Goal: Task Accomplishment & Management: Manage account settings

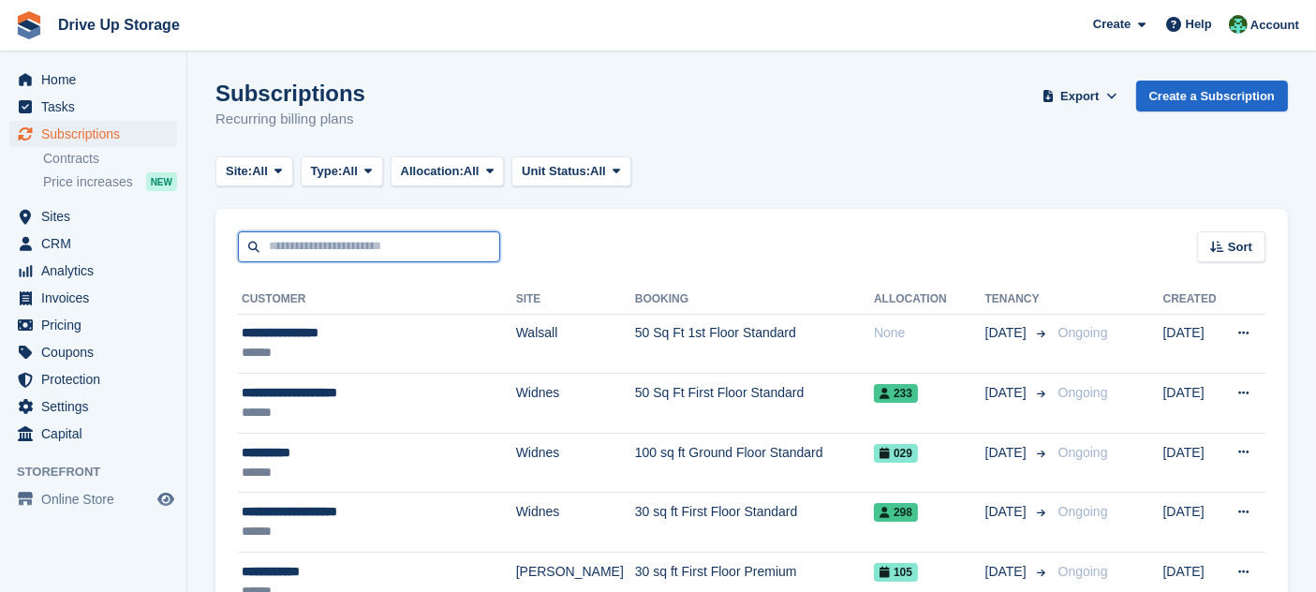
click at [333, 247] on input "text" at bounding box center [369, 246] width 262 height 31
type input "*******"
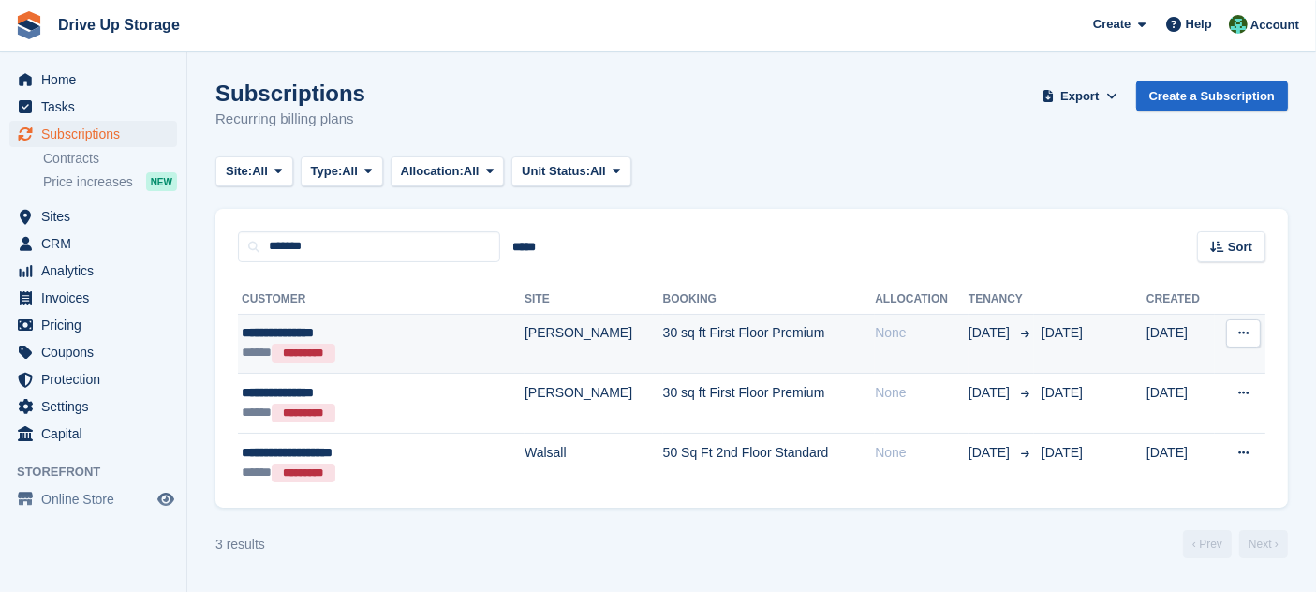
click at [718, 355] on td "30 sq ft First Floor Premium" at bounding box center [769, 344] width 213 height 60
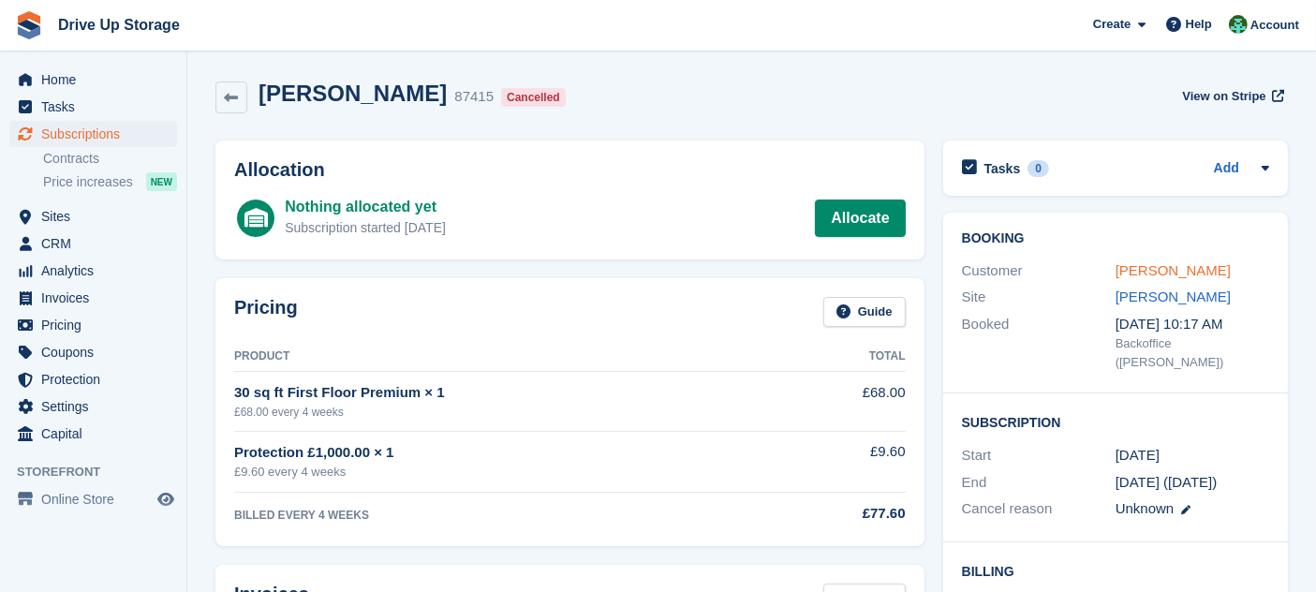
click at [1204, 273] on link "Heather Hawkins" at bounding box center [1173, 270] width 115 height 16
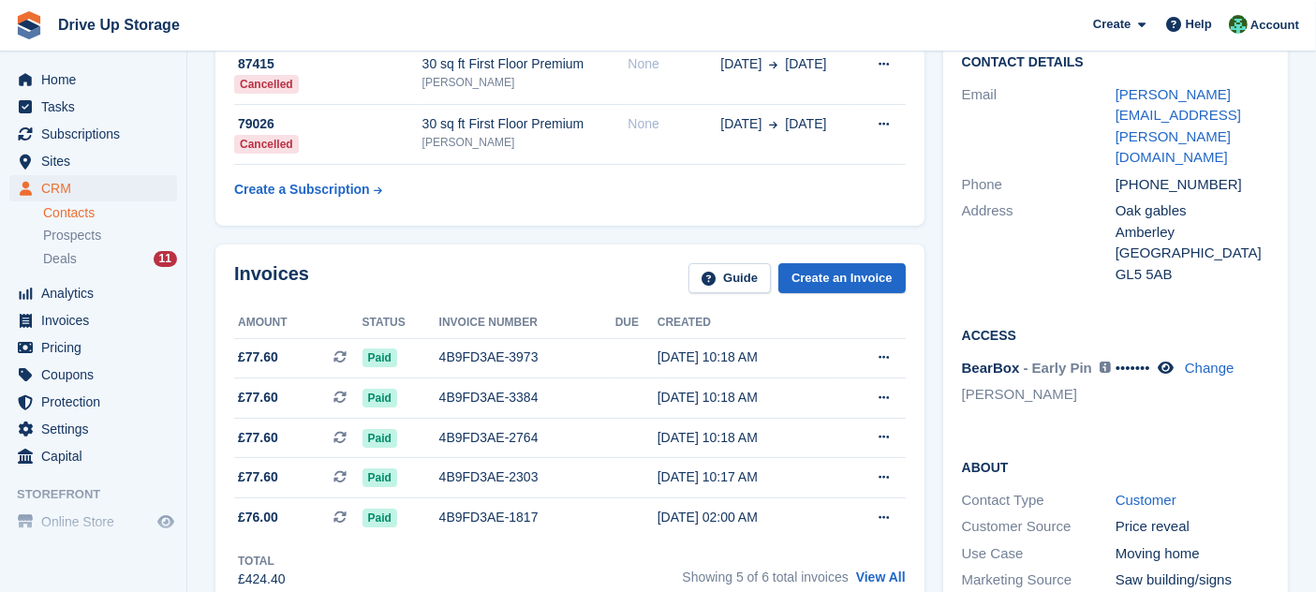
scroll to position [173, 0]
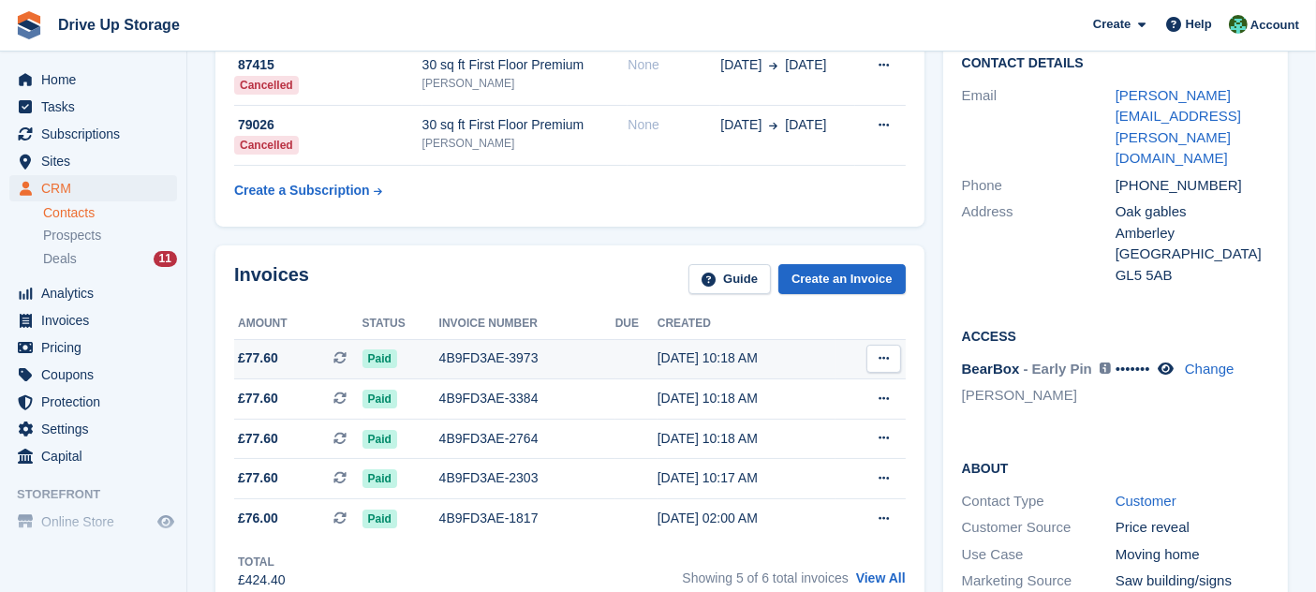
click at [479, 363] on div "4B9FD3AE-3973" at bounding box center [527, 359] width 176 height 20
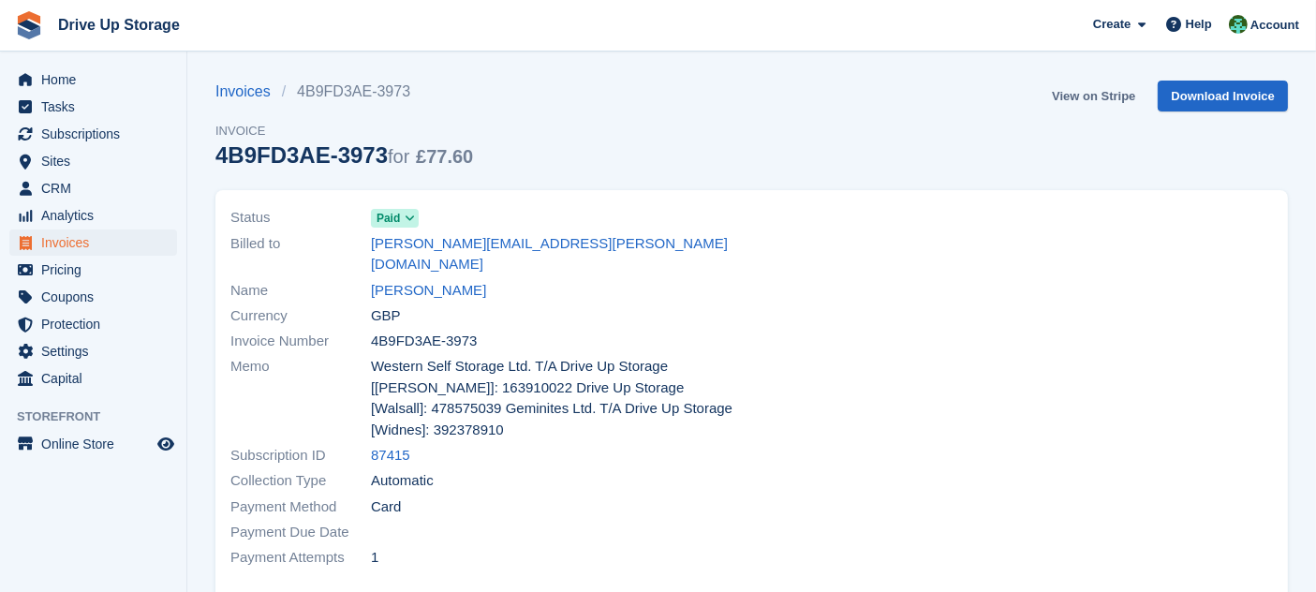
click at [1102, 88] on link "View on Stripe" at bounding box center [1094, 96] width 98 height 31
click at [1196, 25] on span "Help" at bounding box center [1199, 24] width 26 height 19
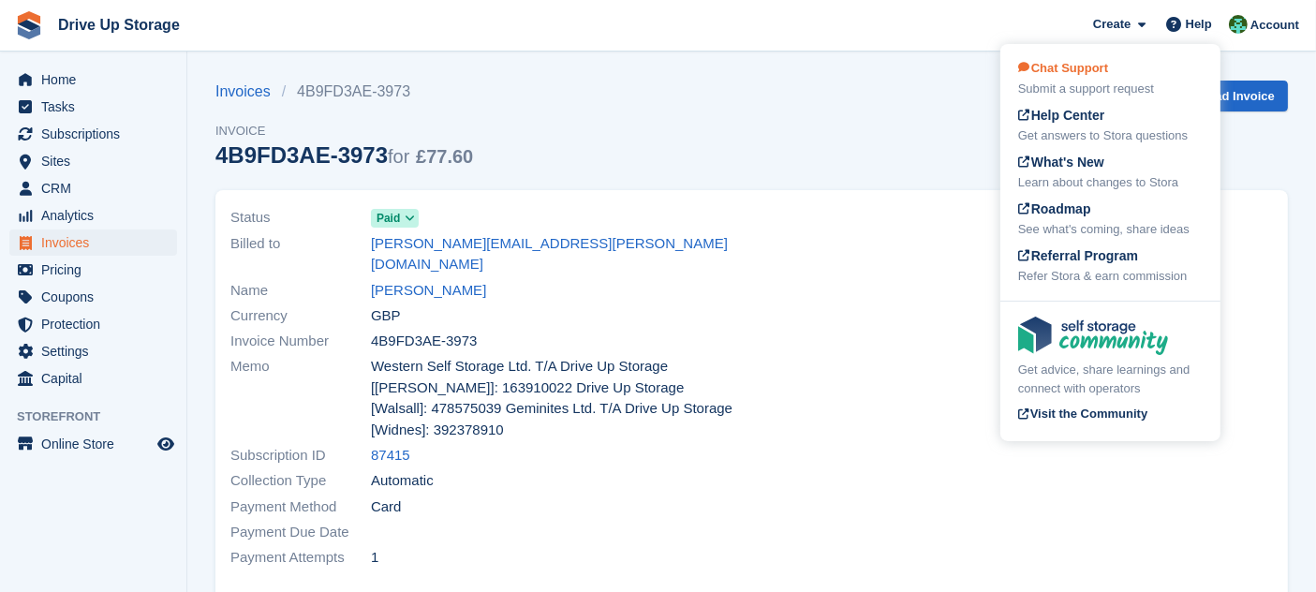
click at [1125, 80] on div "Submit a support request" at bounding box center [1111, 89] width 185 height 19
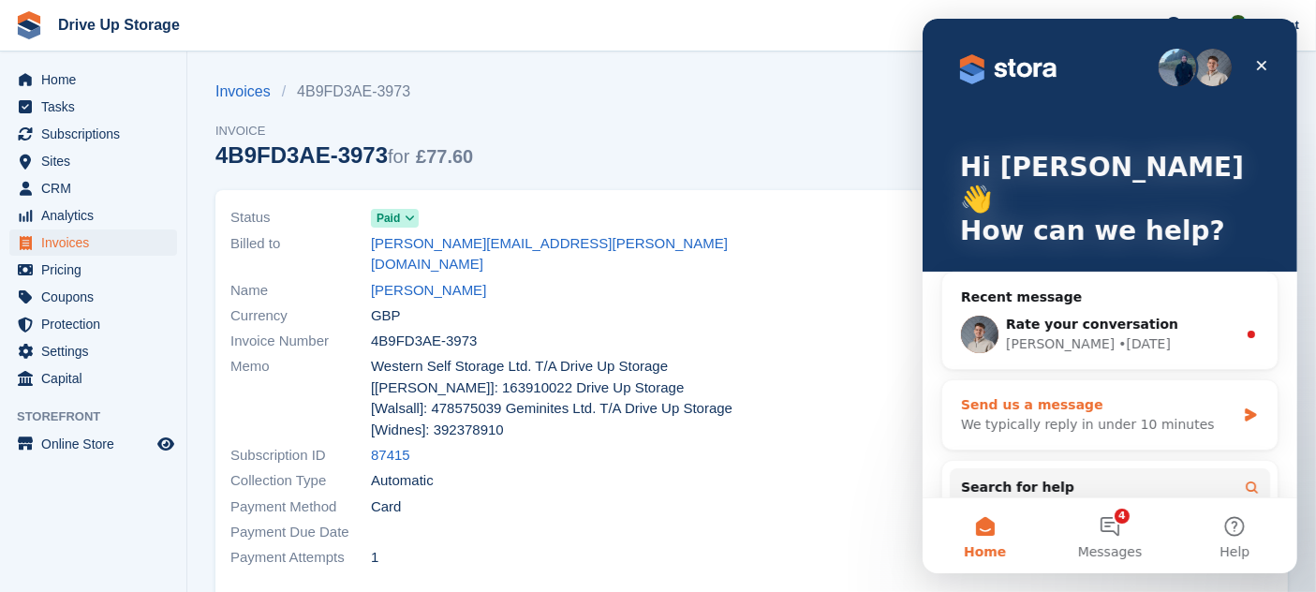
click at [1022, 415] on div "We typically reply in under 10 minutes" at bounding box center [1097, 425] width 275 height 20
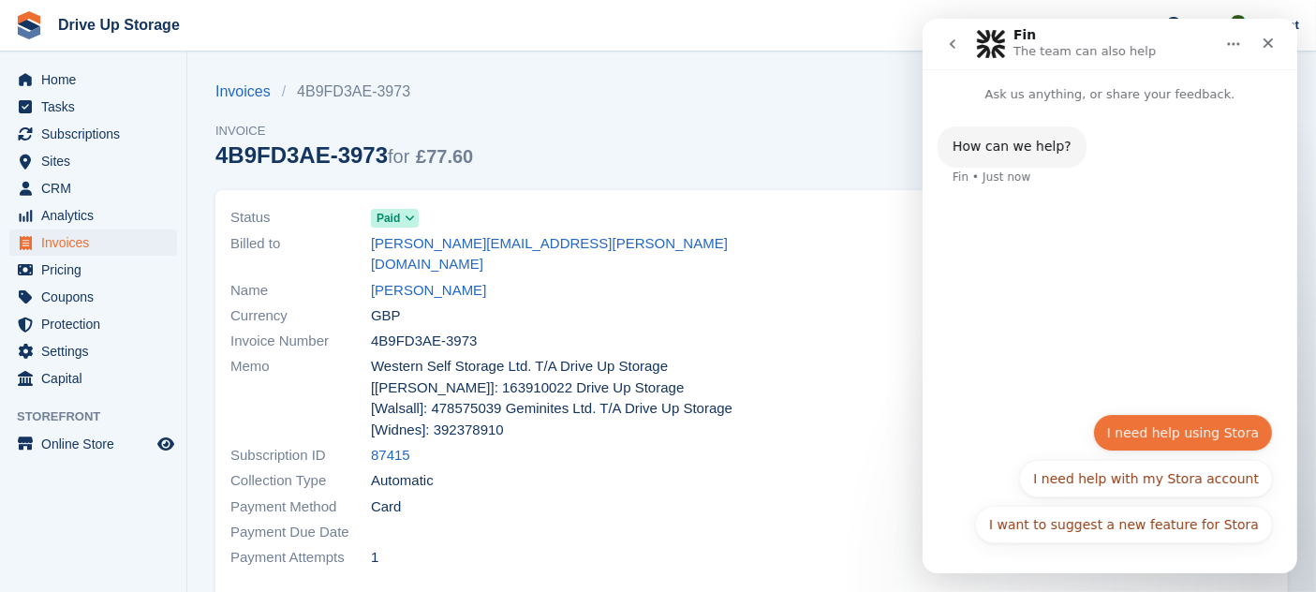
click at [1141, 418] on button "I need help using Stora" at bounding box center [1183, 432] width 180 height 37
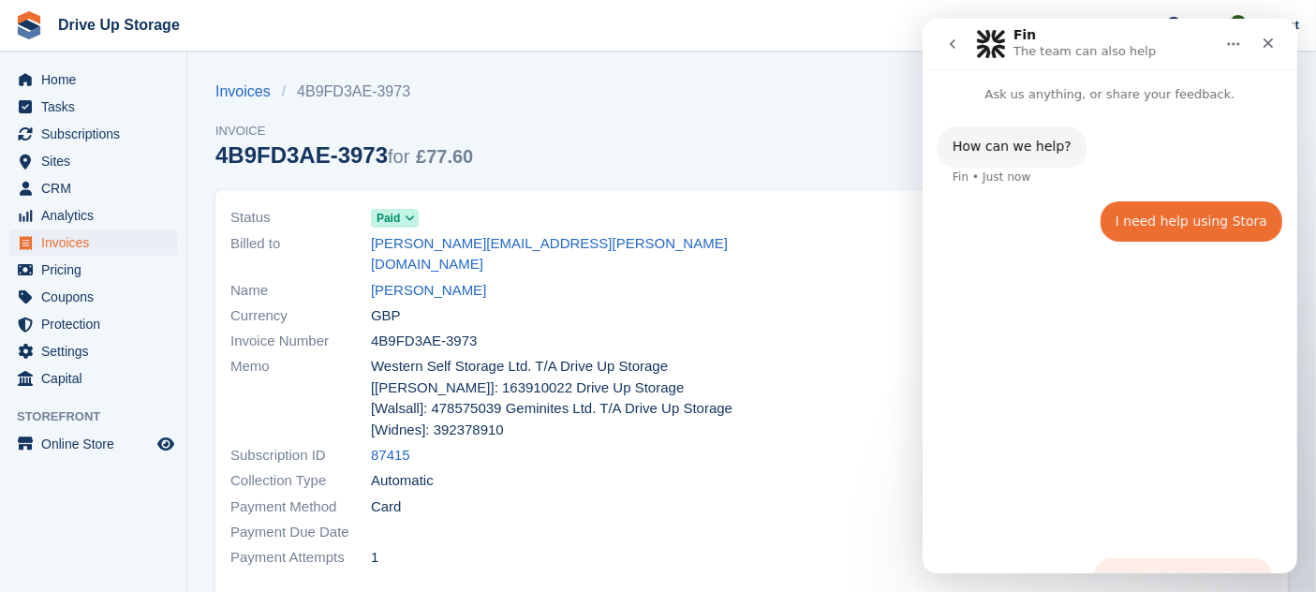
click at [1141, 418] on div "How can we help? Fin • Just now I need help using Stora • Just now" at bounding box center [1109, 331] width 375 height 454
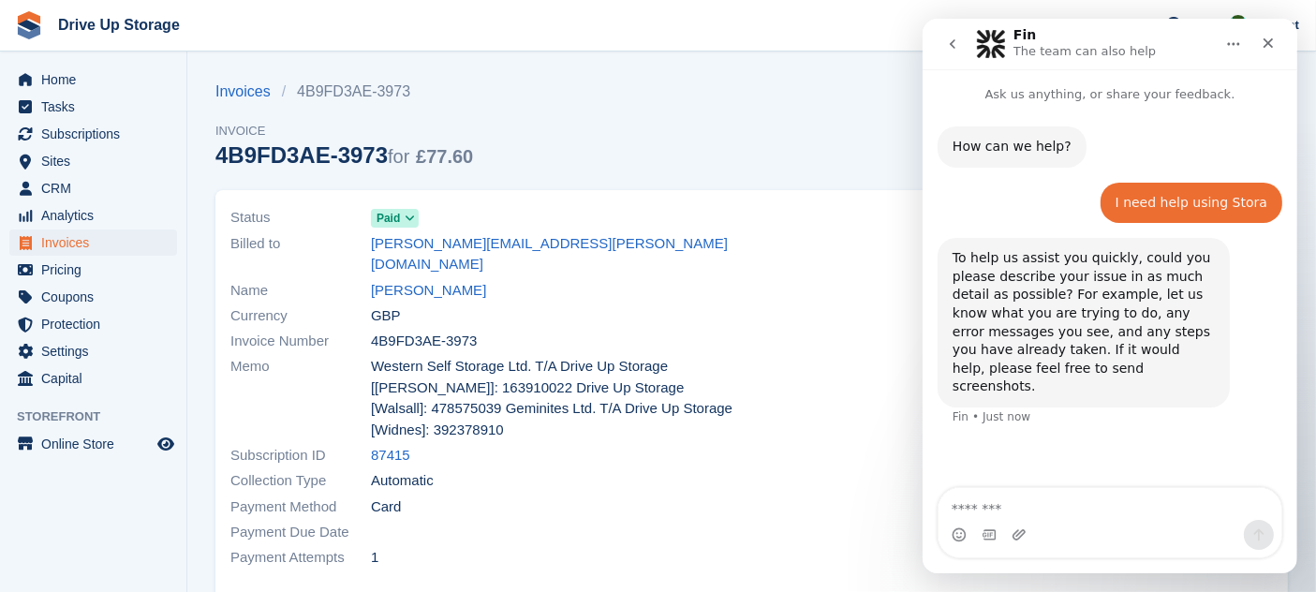
type textarea "**********"
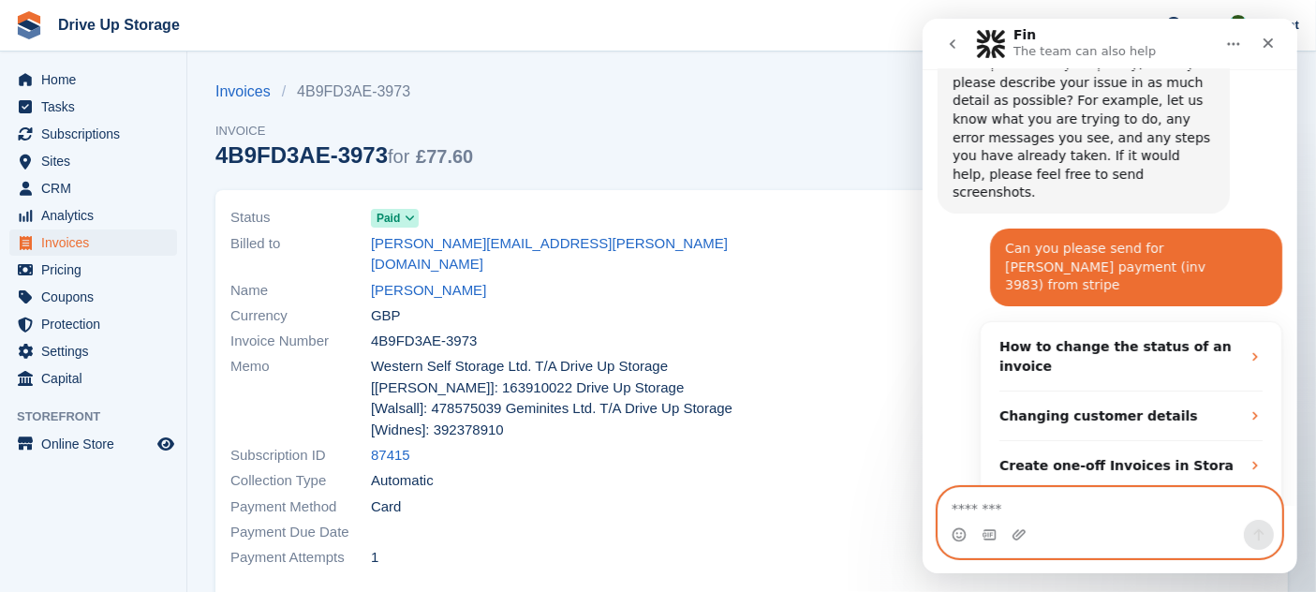
scroll to position [383, 0]
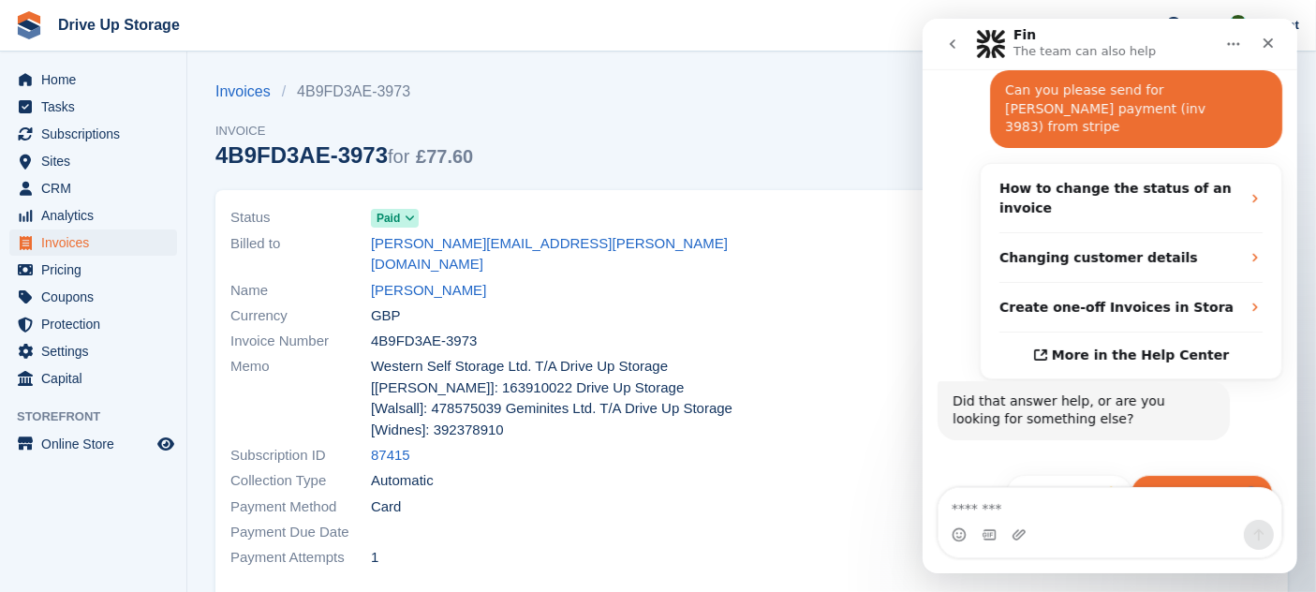
click at [1193, 475] on button "Get more help 👤" at bounding box center [1201, 493] width 142 height 37
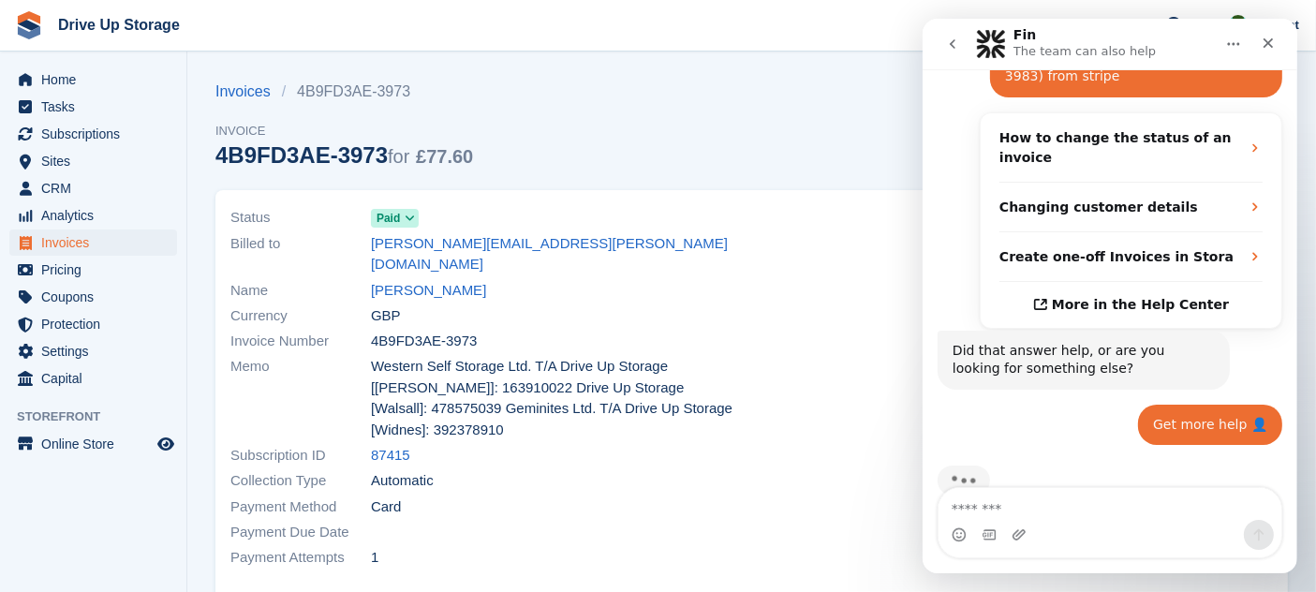
scroll to position [539, 0]
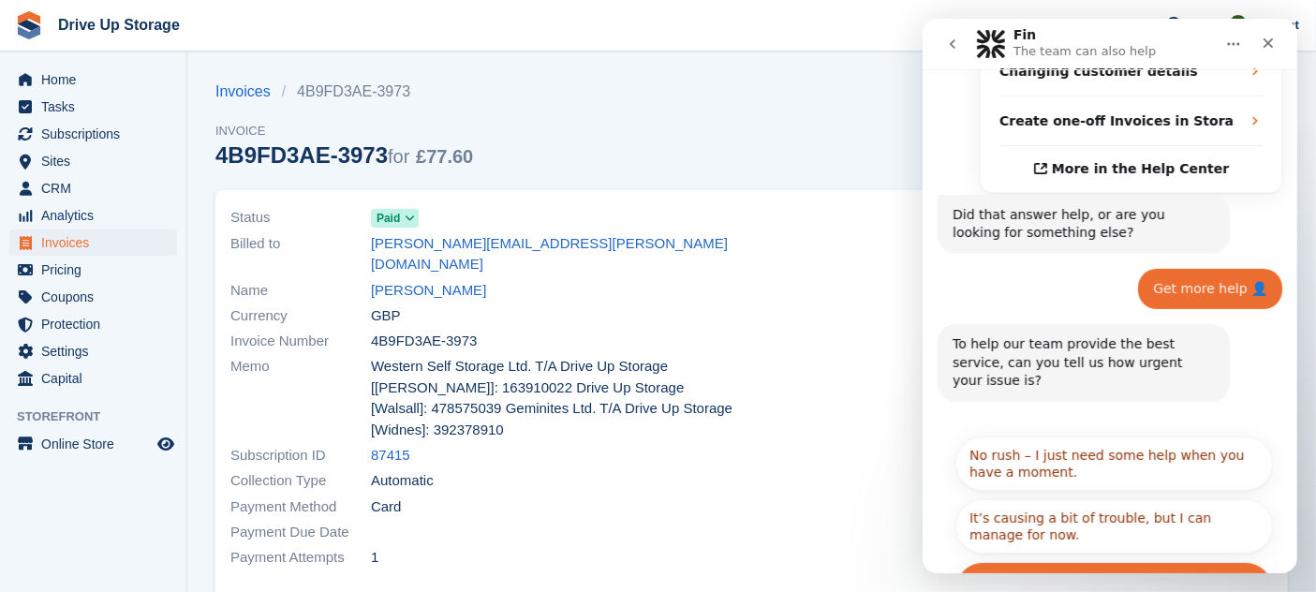
click at [1068, 562] on button "It's urgent and stopping me from doing my work." at bounding box center [1114, 589] width 318 height 54
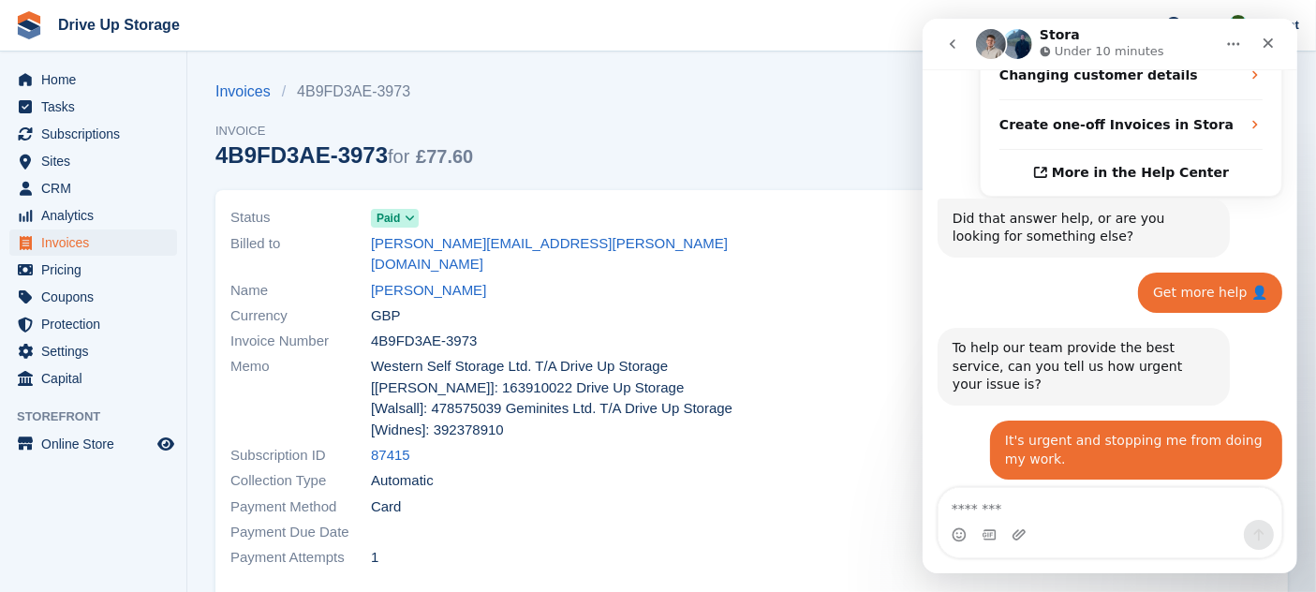
scroll to position [654, 0]
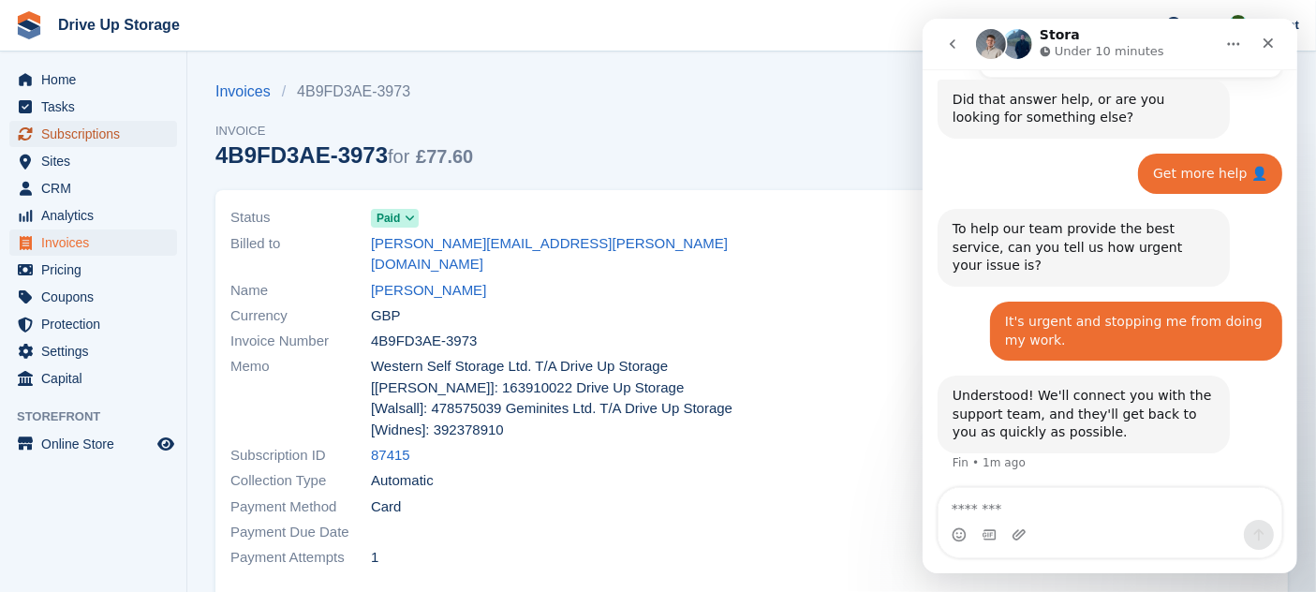
click at [77, 130] on span "Subscriptions" at bounding box center [97, 134] width 112 height 26
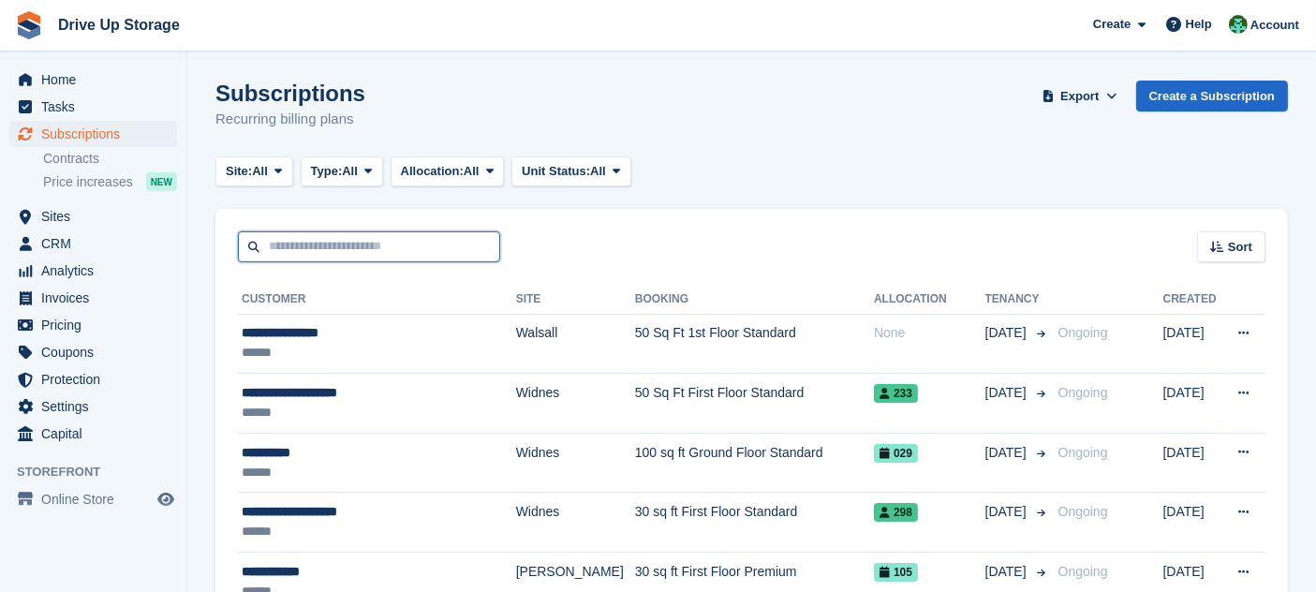
click at [357, 246] on input "text" at bounding box center [369, 246] width 262 height 31
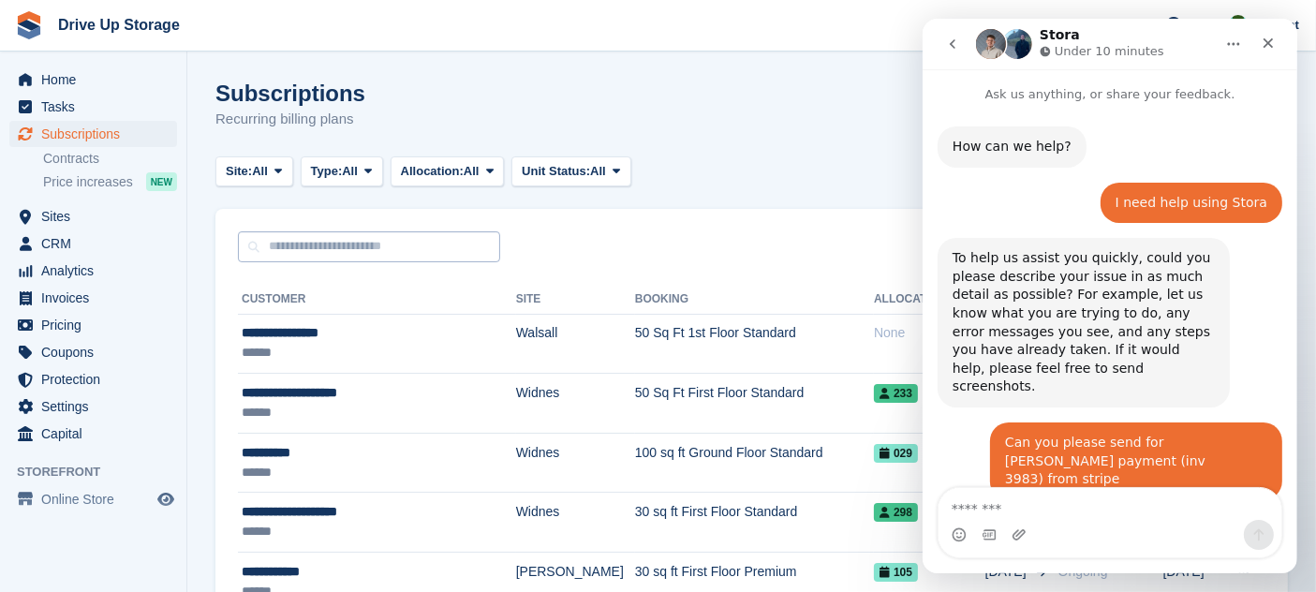
scroll to position [654, 0]
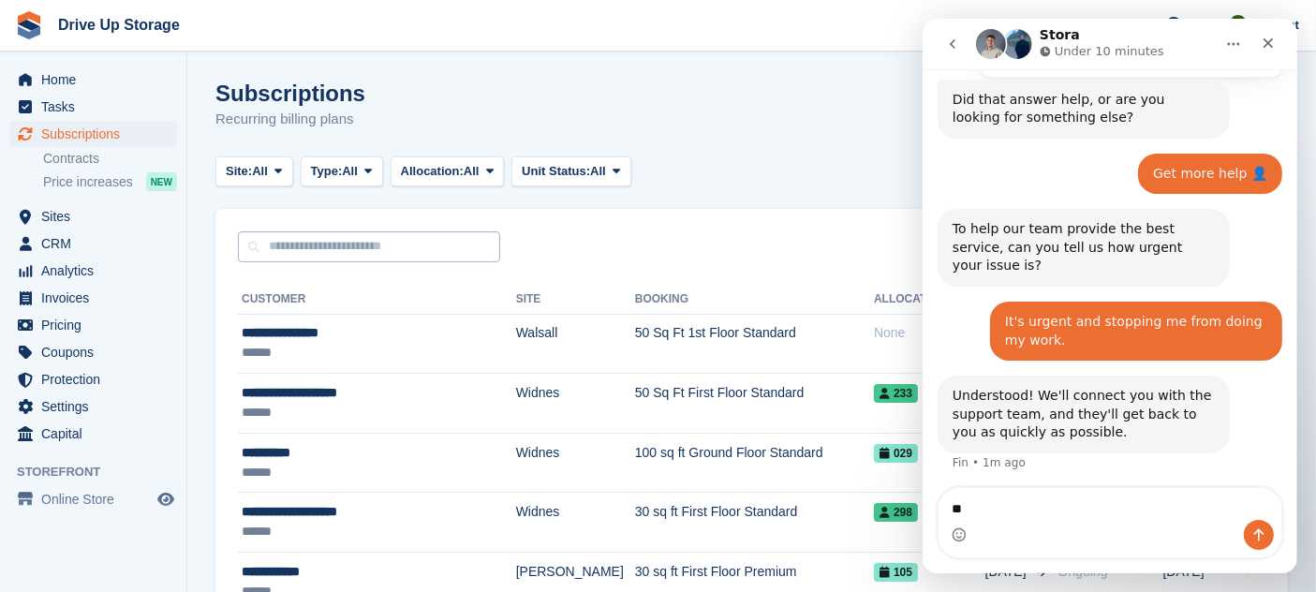
type textarea "*"
click at [357, 246] on input "text" at bounding box center [369, 246] width 262 height 31
type input "**********"
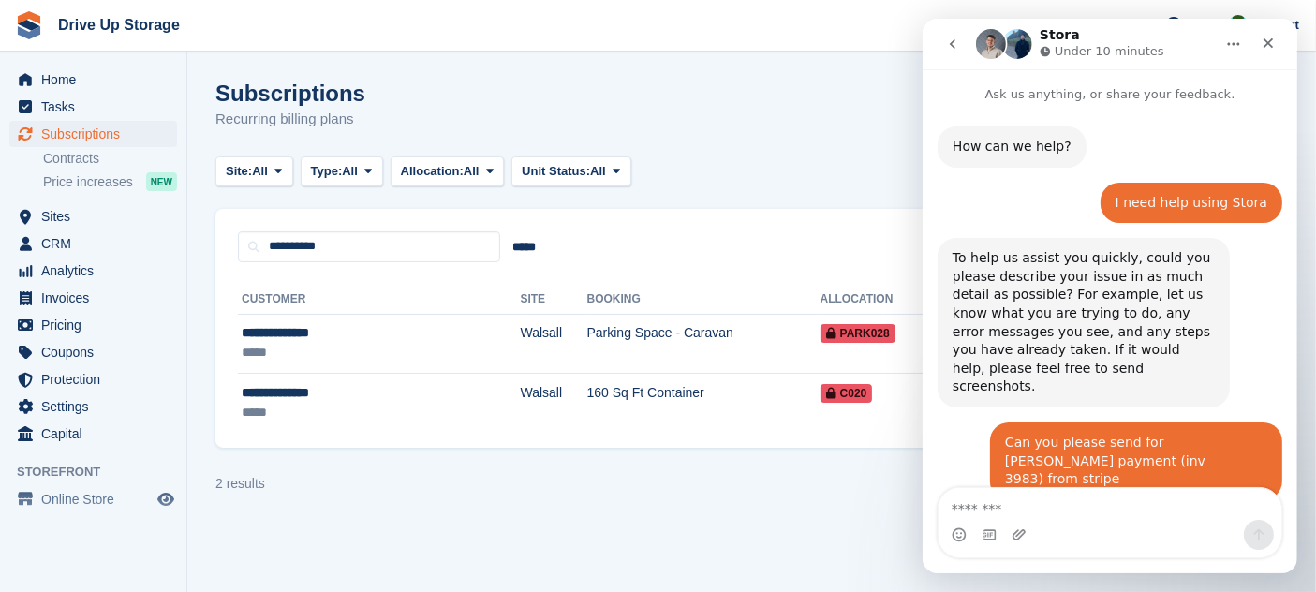
scroll to position [654, 0]
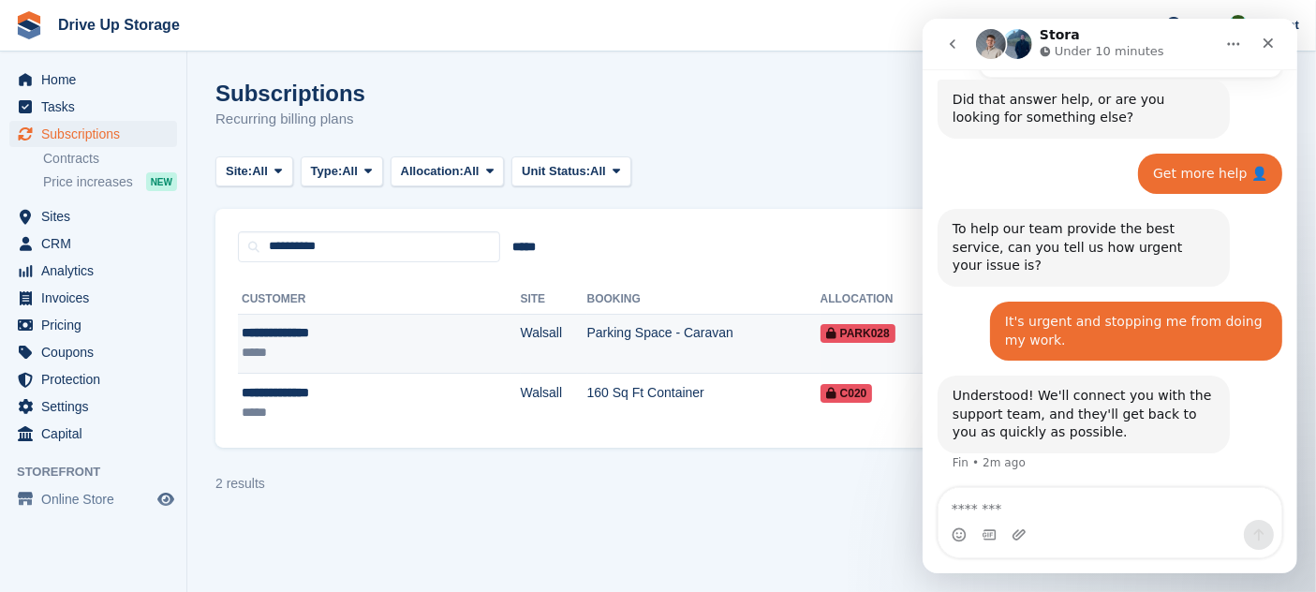
click at [379, 340] on div "**********" at bounding box center [328, 333] width 173 height 20
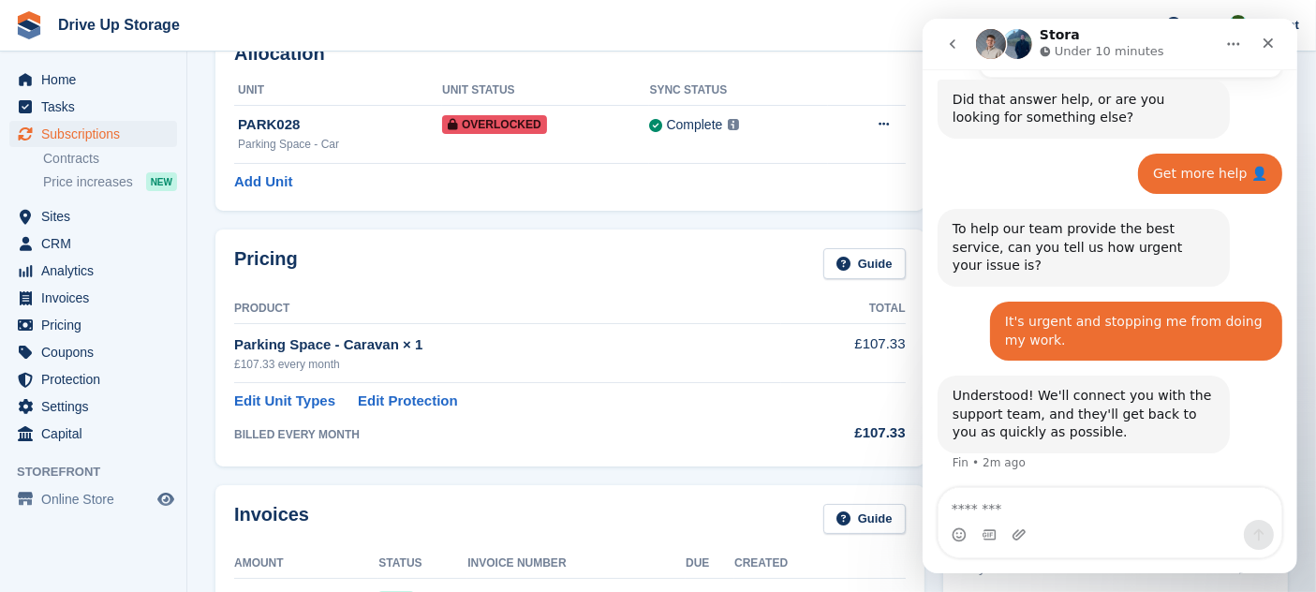
scroll to position [96, 0]
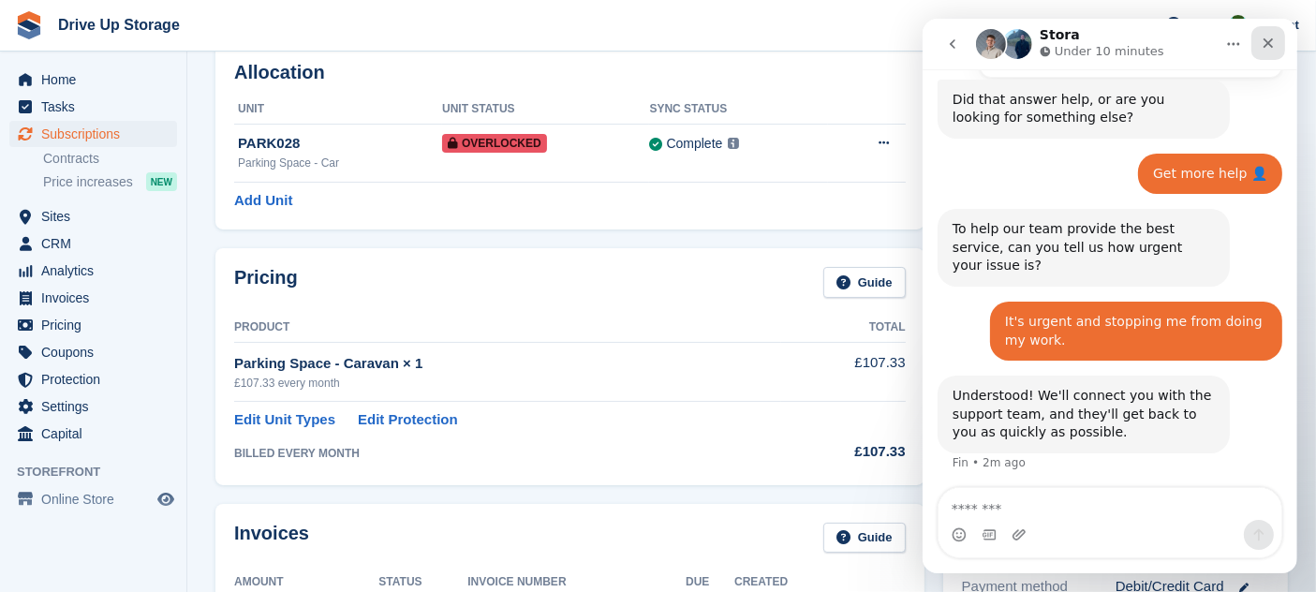
click at [1270, 37] on icon "Close" at bounding box center [1267, 43] width 15 height 15
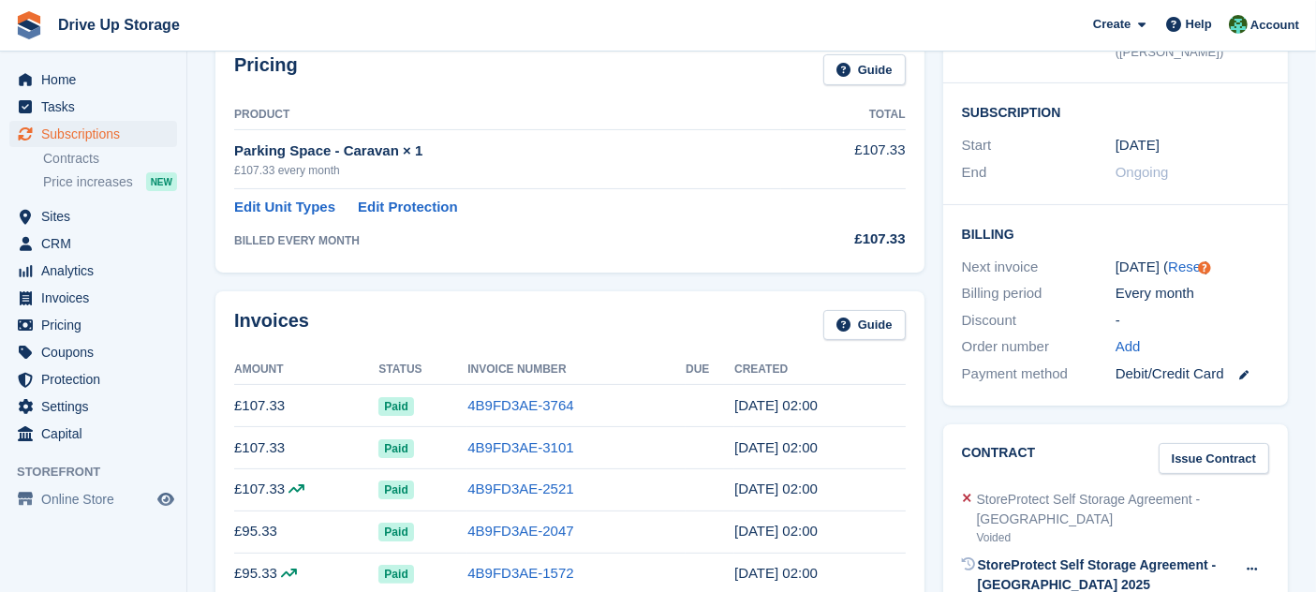
scroll to position [39, 0]
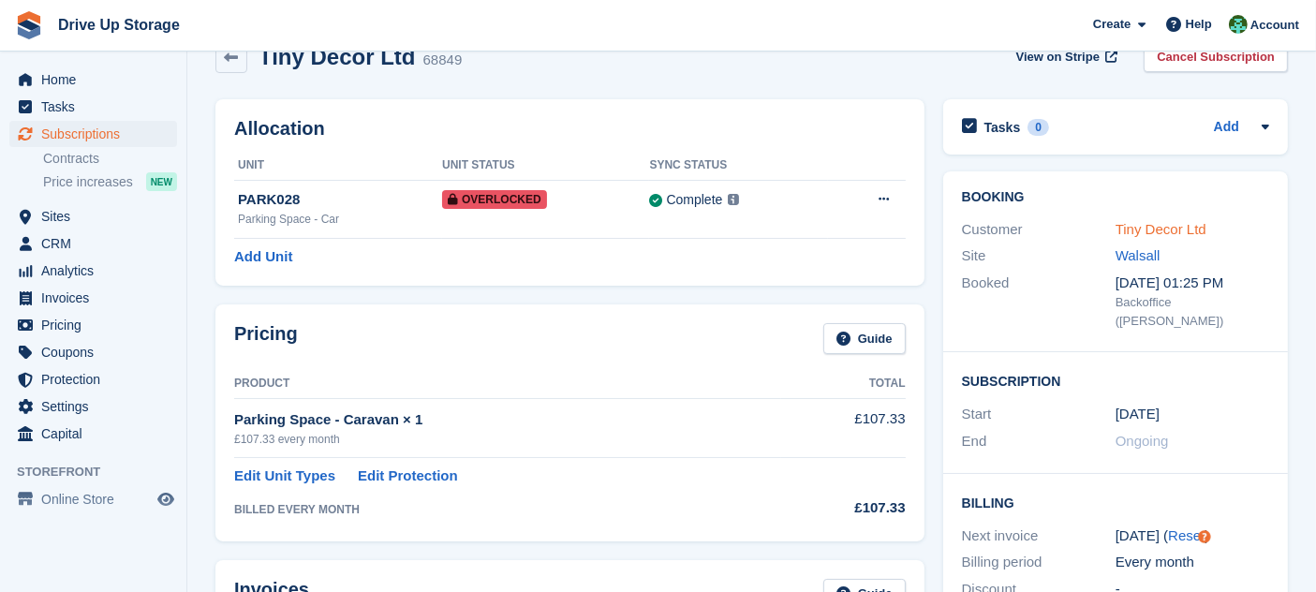
click at [1188, 223] on link "Tiny Decor Ltd" at bounding box center [1161, 229] width 91 height 16
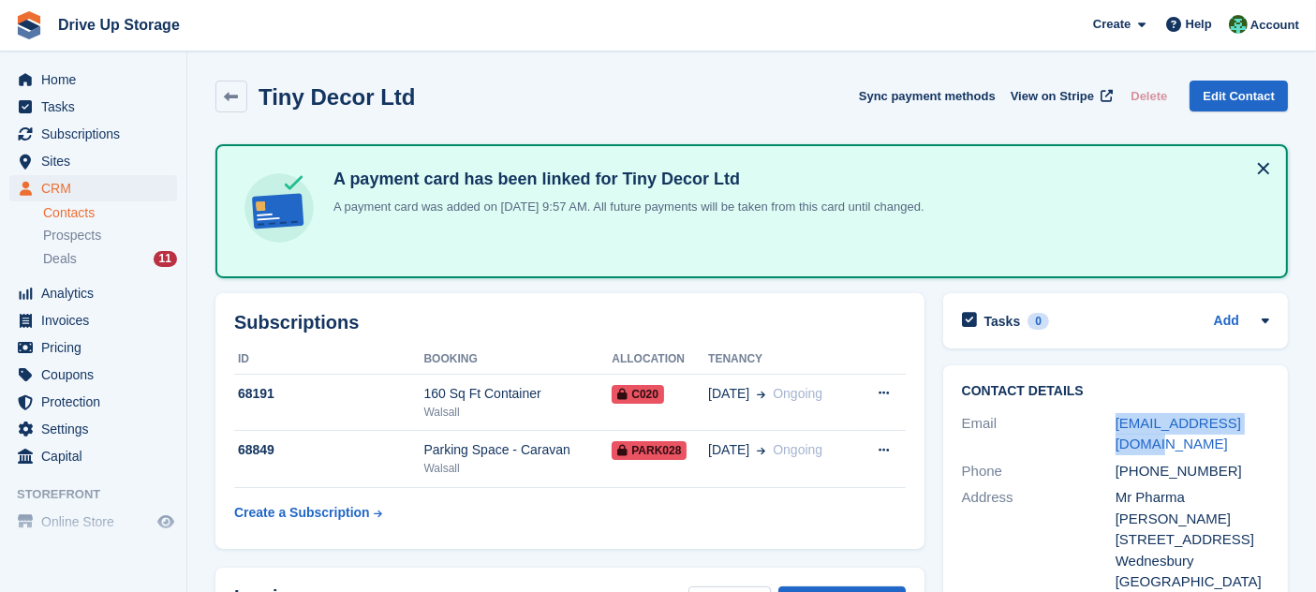
drag, startPoint x: 1268, startPoint y: 421, endPoint x: 1112, endPoint y: 422, distance: 155.5
click at [1112, 422] on div "Email tinydecoruk@gmail.com" at bounding box center [1115, 434] width 307 height 48
copy div "tinydecoruk@gmail.com"
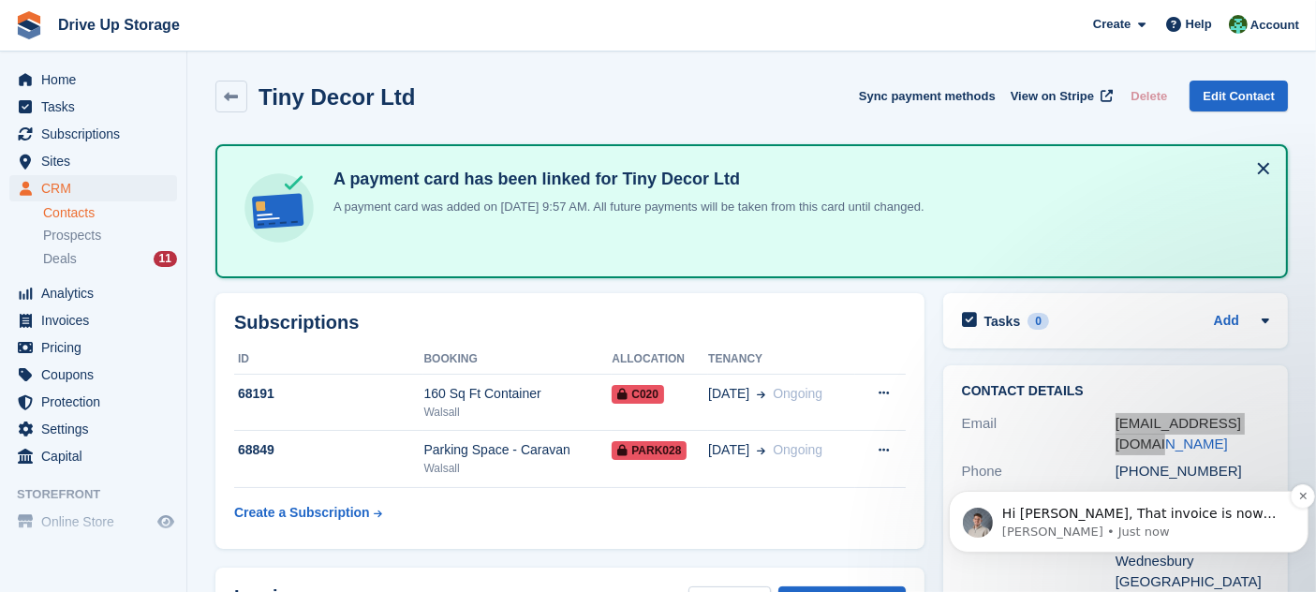
click at [1116, 537] on p "[PERSON_NAME] • Just now" at bounding box center [1143, 531] width 283 height 17
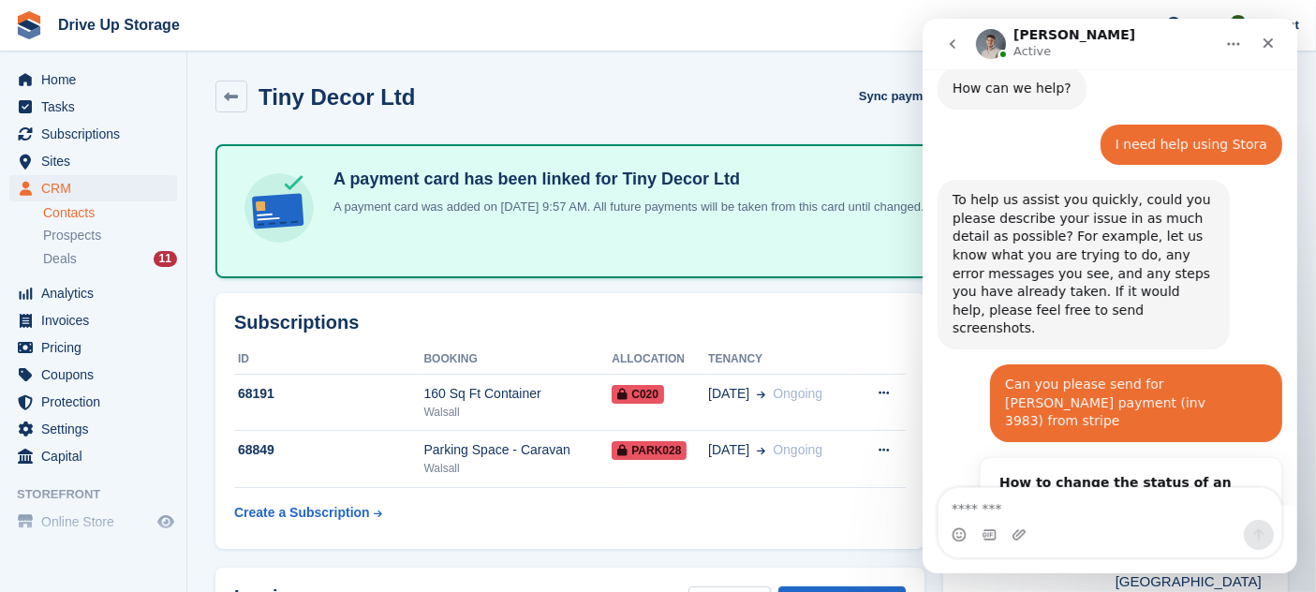
scroll to position [806, 0]
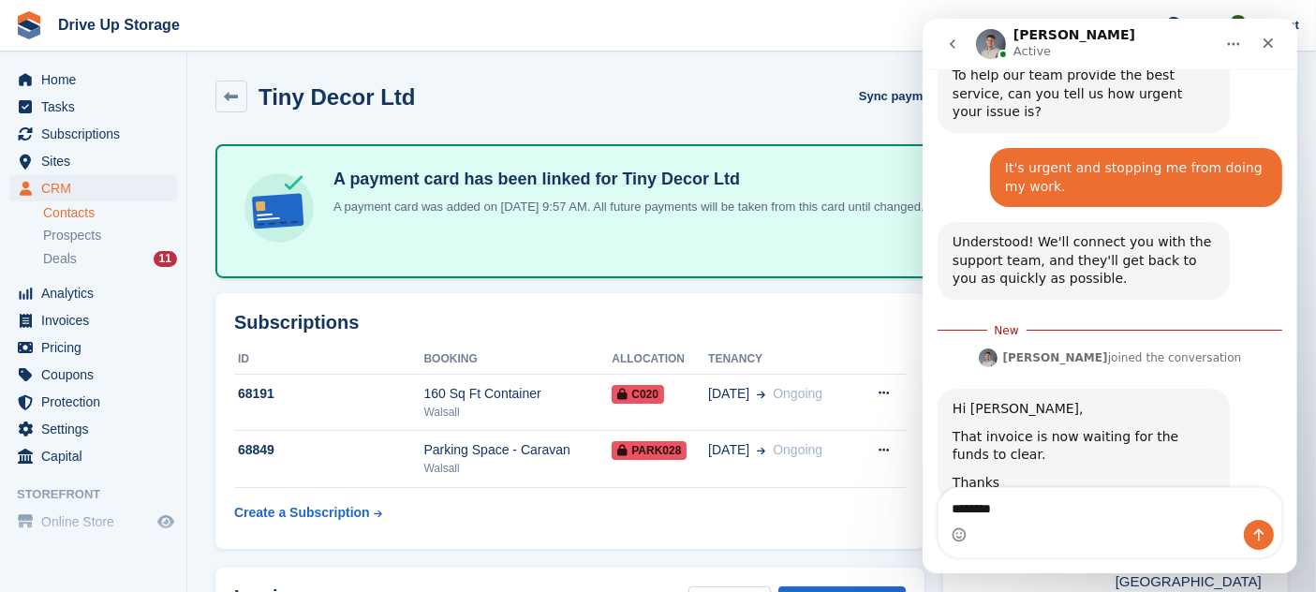
type textarea "*********"
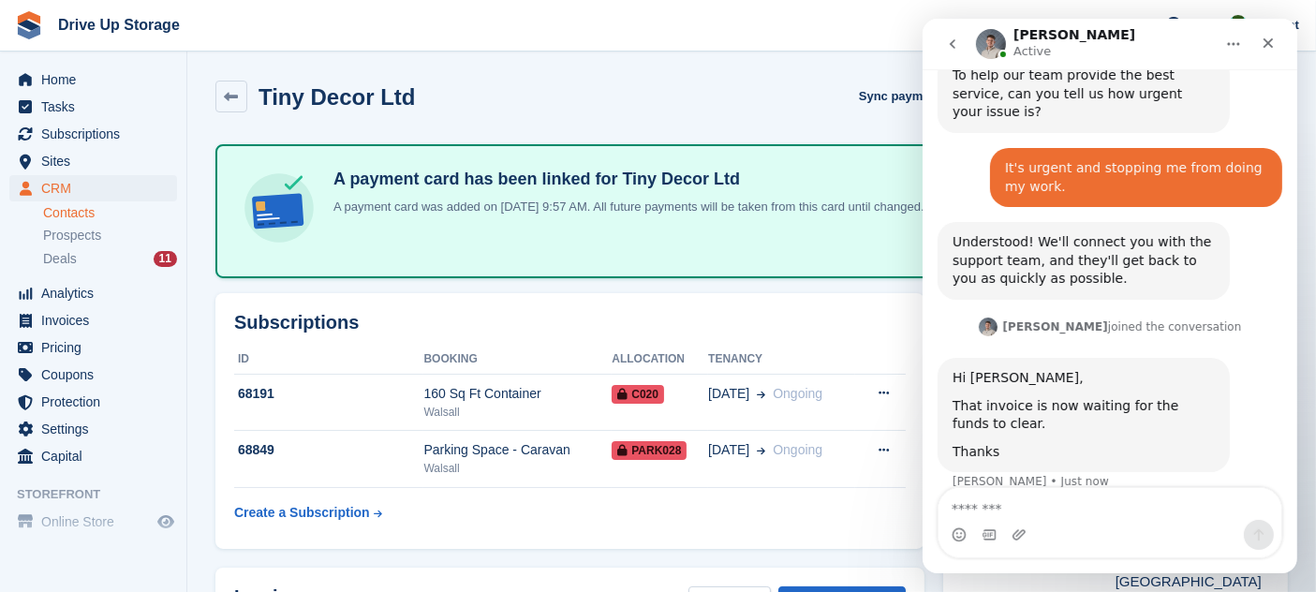
scroll to position [829, 0]
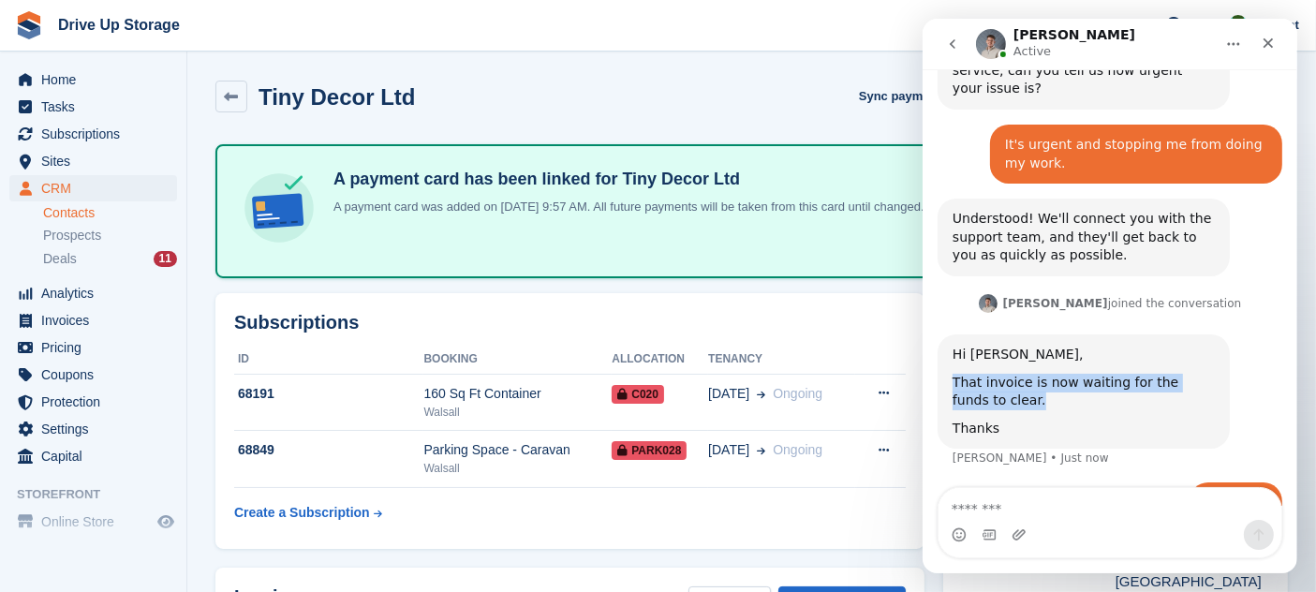
drag, startPoint x: 1004, startPoint y: 350, endPoint x: 944, endPoint y: 332, distance: 62.8
click at [944, 335] on div "Hi Camille, That invoice is now waiting for the funds to clear. Thanks Bradley …" at bounding box center [1083, 392] width 292 height 114
copy div "That invoice is now waiting for the funds to clear."
click at [1026, 410] on div "Bradley says…" at bounding box center [1083, 414] width 262 height 9
drag, startPoint x: 1026, startPoint y: 356, endPoint x: 940, endPoint y: 328, distance: 90.7
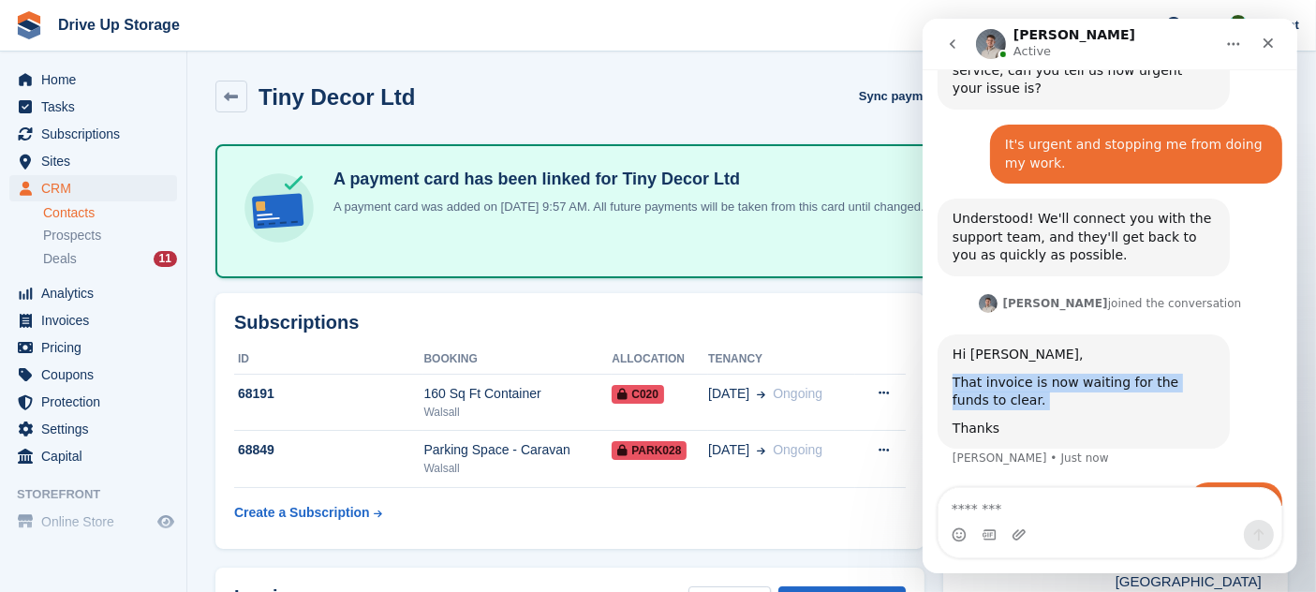
click at [940, 335] on div "Hi Camille, That invoice is now waiting for the funds to clear. Thanks Bradley …" at bounding box center [1083, 392] width 292 height 114
copy div "That invoice is now waiting for the funds to clear."
click at [1264, 49] on icon "Close" at bounding box center [1267, 43] width 15 height 15
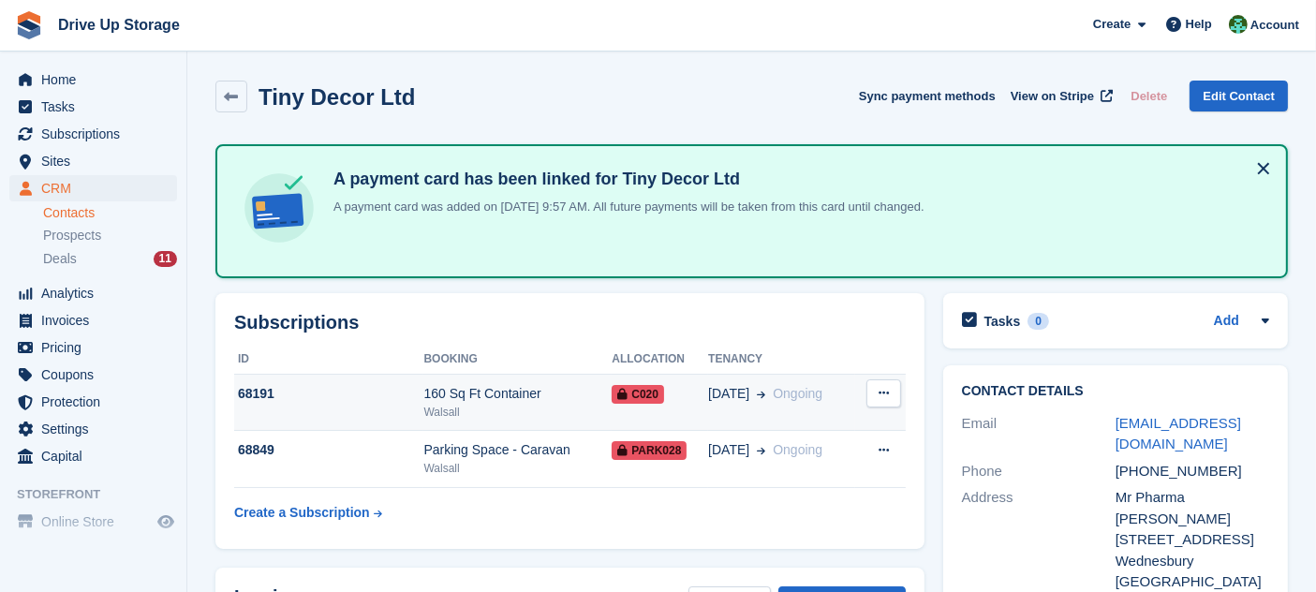
click at [663, 405] on td "C020" at bounding box center [660, 402] width 97 height 57
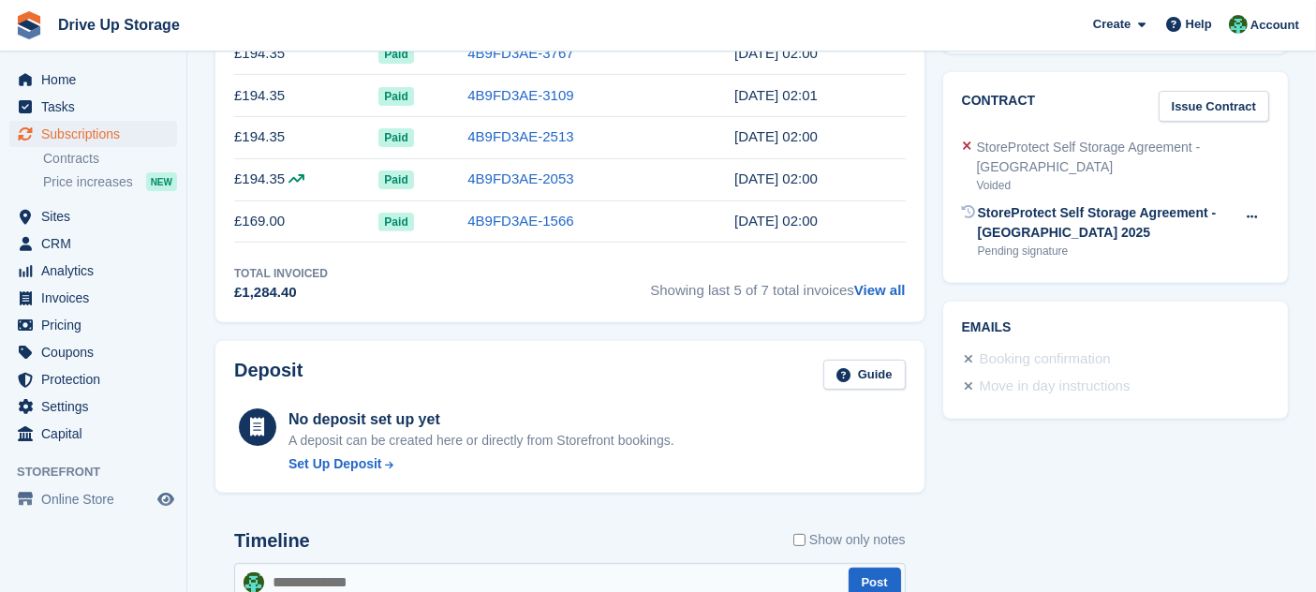
scroll to position [616, 0]
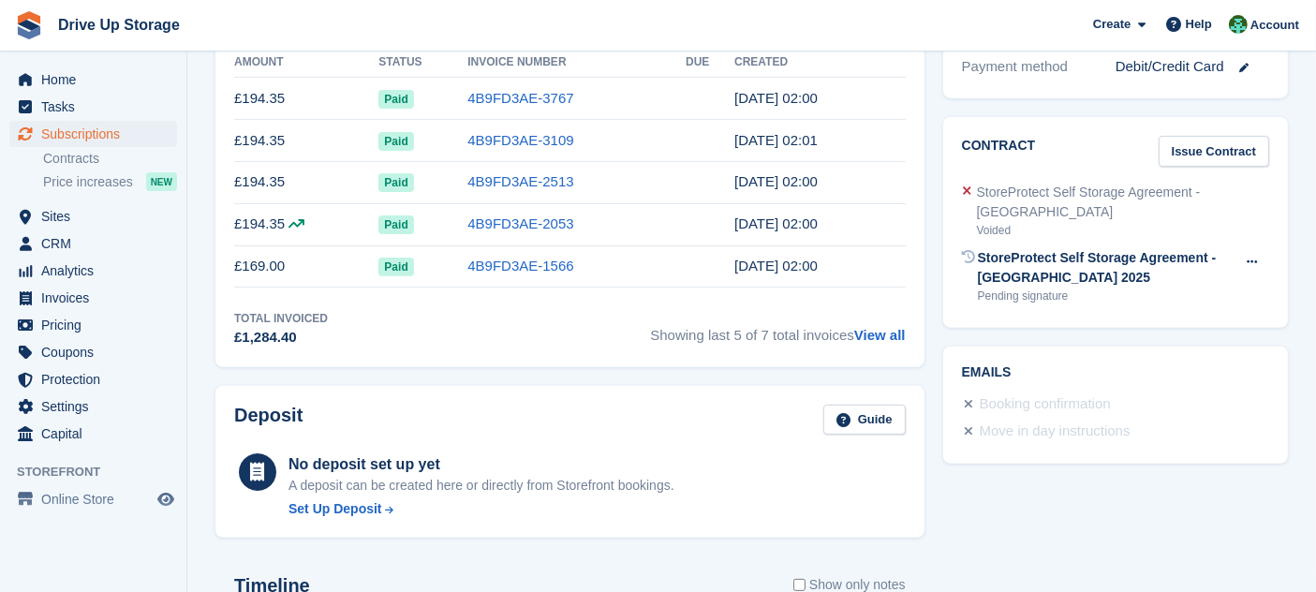
drag, startPoint x: 1314, startPoint y: 275, endPoint x: 1303, endPoint y: 52, distance: 222.3
click at [1303, 52] on section "Tiny Decor Ltd 68191 View on Stripe Cancel Subscription Allocation Unit Unit St…" at bounding box center [751, 399] width 1129 height 2031
click at [1258, 248] on button at bounding box center [1252, 262] width 35 height 28
click at [1182, 311] on p "Send reminder" at bounding box center [1179, 323] width 163 height 24
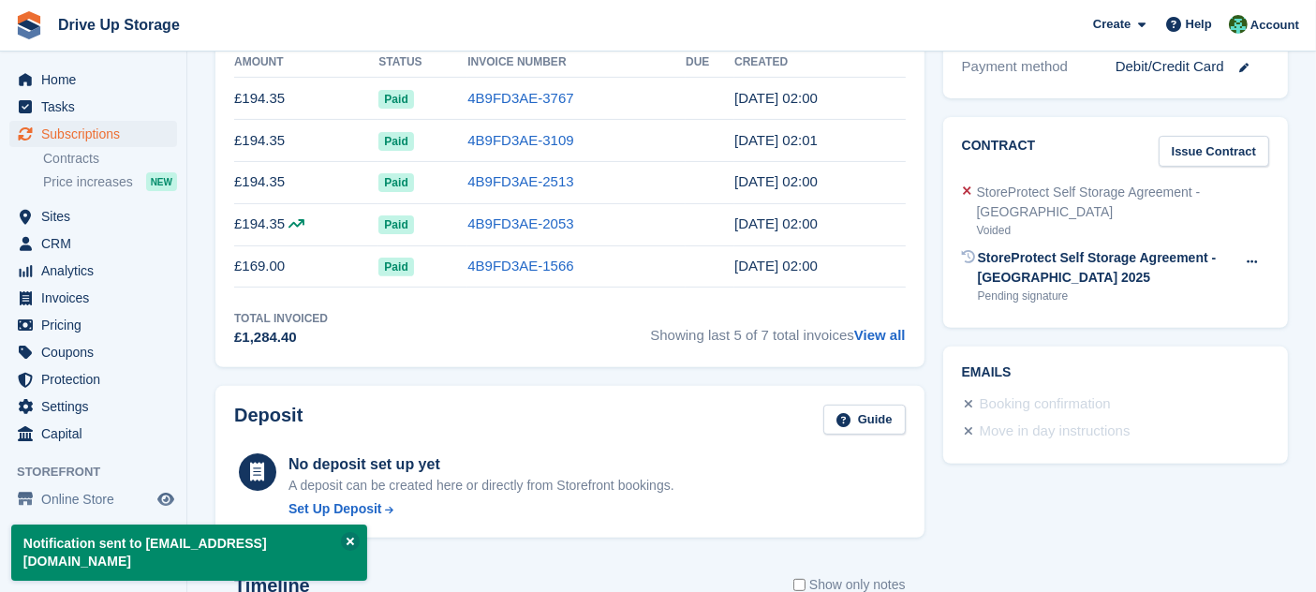
scroll to position [97, 0]
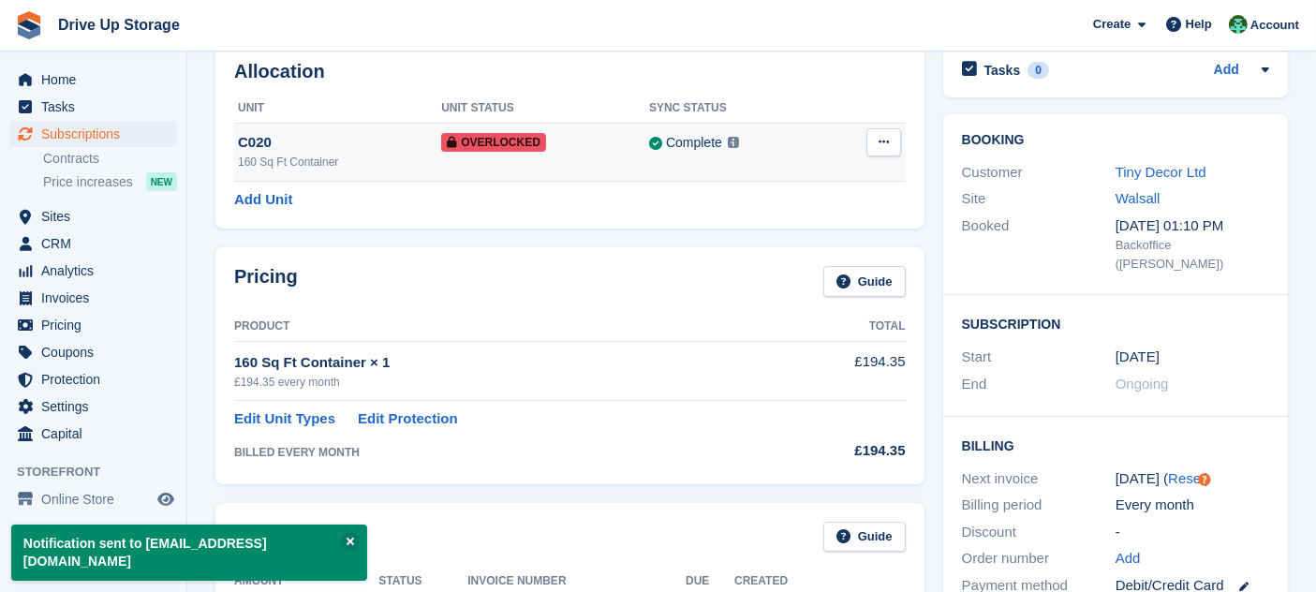
click at [896, 151] on button at bounding box center [884, 142] width 35 height 28
click at [792, 150] on div "Complete Last synced at 19 Aug, 9:46 AM Learn more →" at bounding box center [738, 143] width 178 height 22
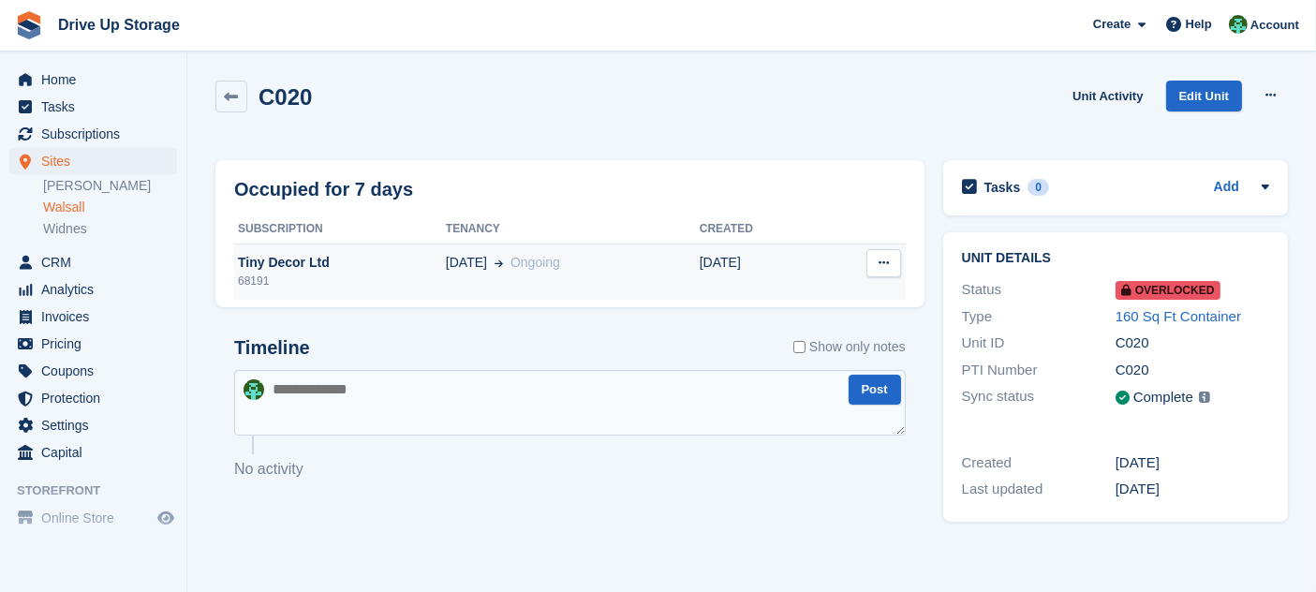
click at [707, 260] on td "[DATE]" at bounding box center [759, 272] width 119 height 56
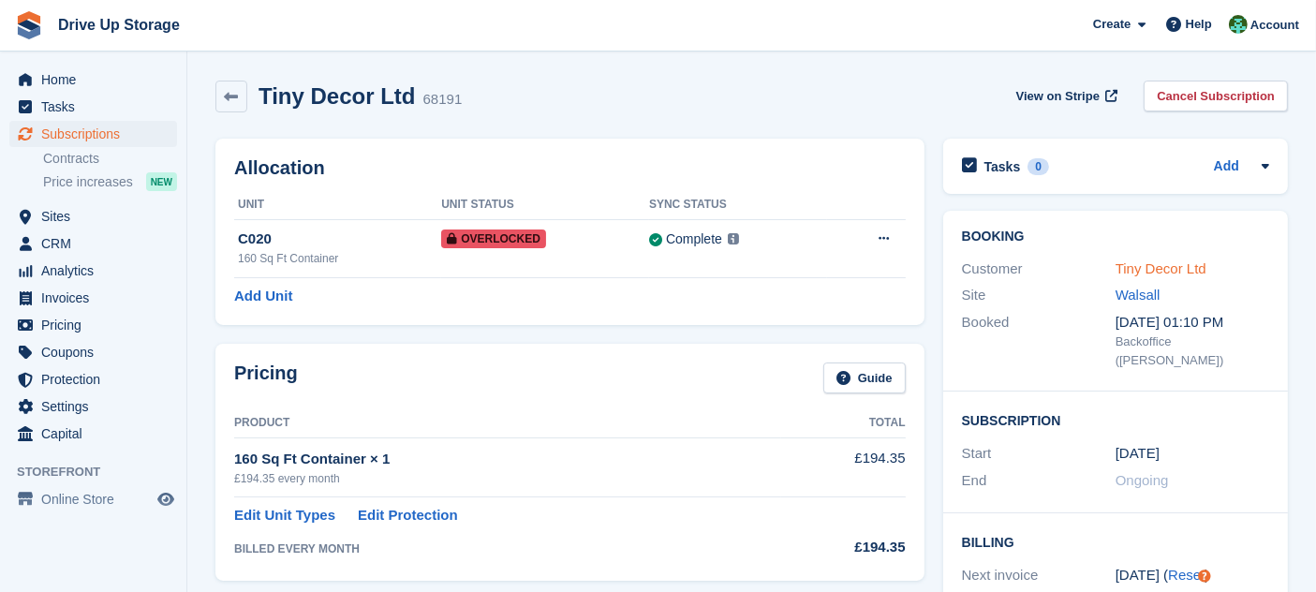
click at [1175, 263] on link "Tiny Decor Ltd" at bounding box center [1161, 268] width 91 height 16
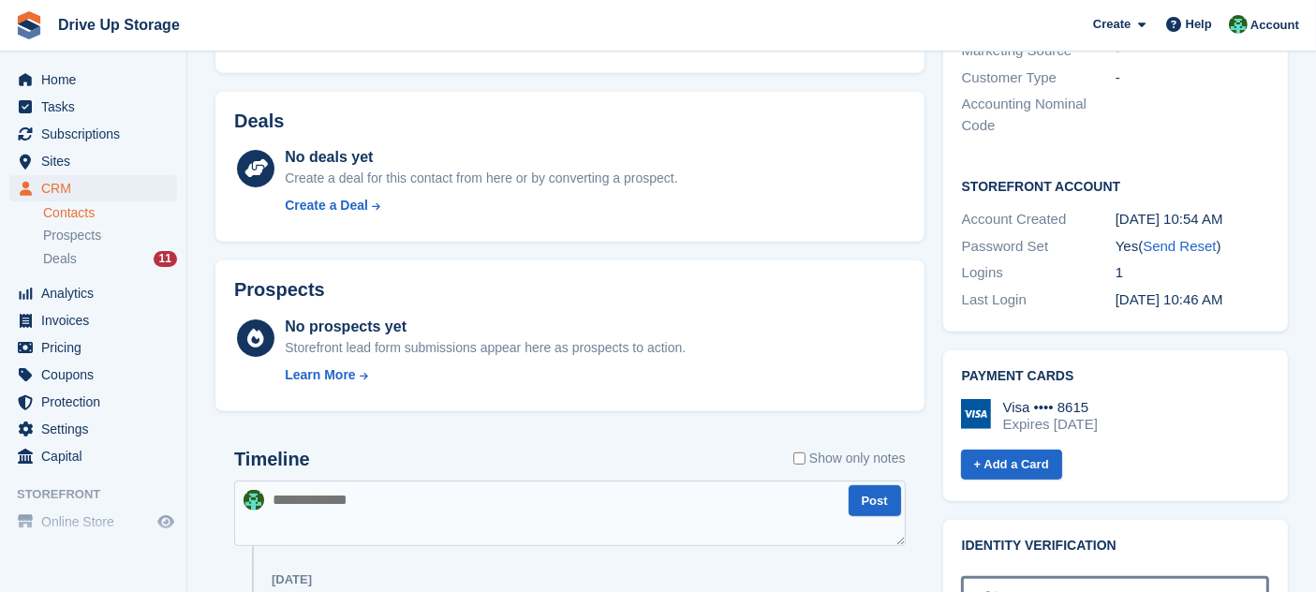
scroll to position [864, 0]
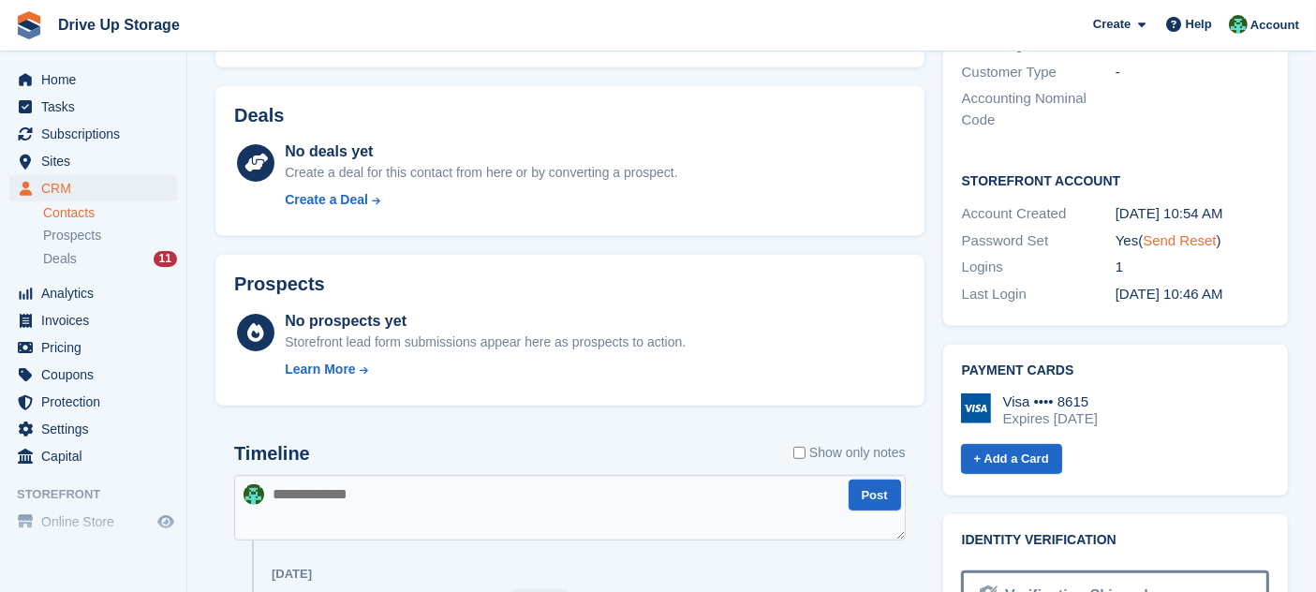
click at [1197, 232] on link "Send Reset" at bounding box center [1179, 240] width 73 height 16
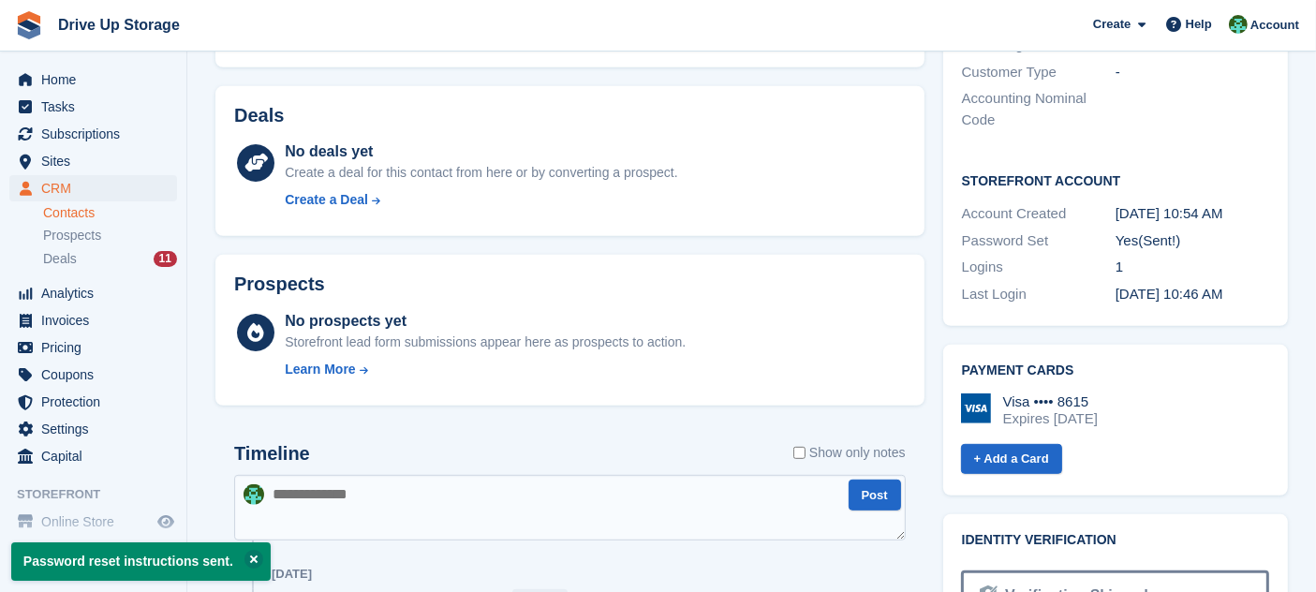
scroll to position [346, 0]
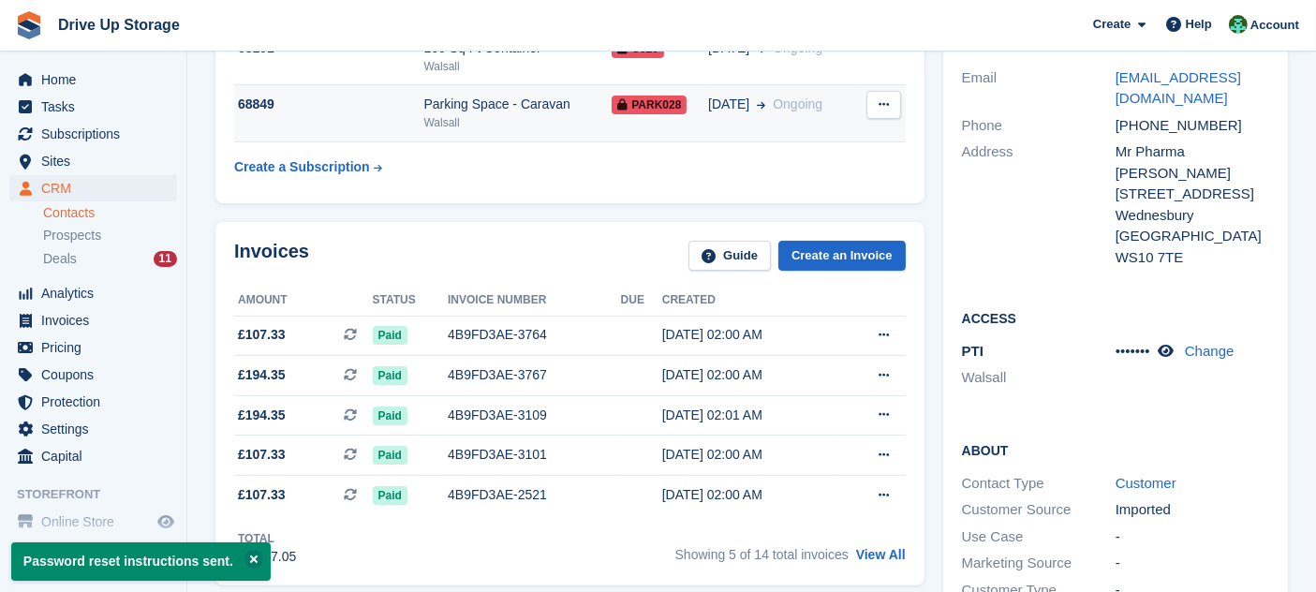
click at [789, 109] on span "Ongoing" at bounding box center [798, 104] width 50 height 15
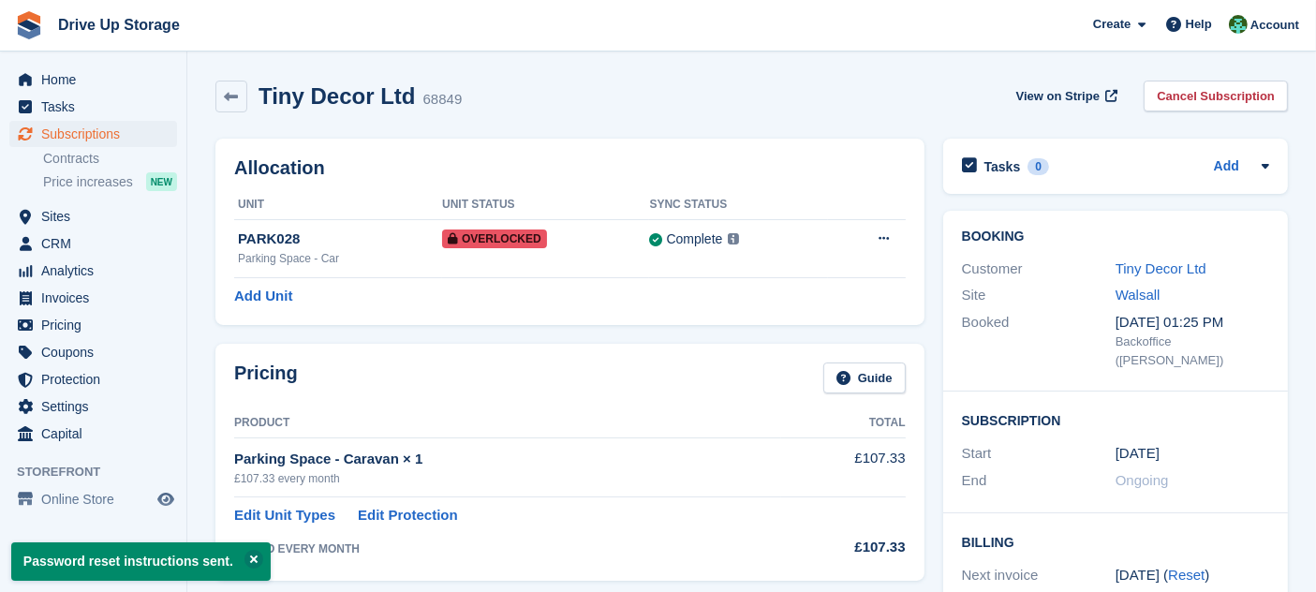
scroll to position [518, 0]
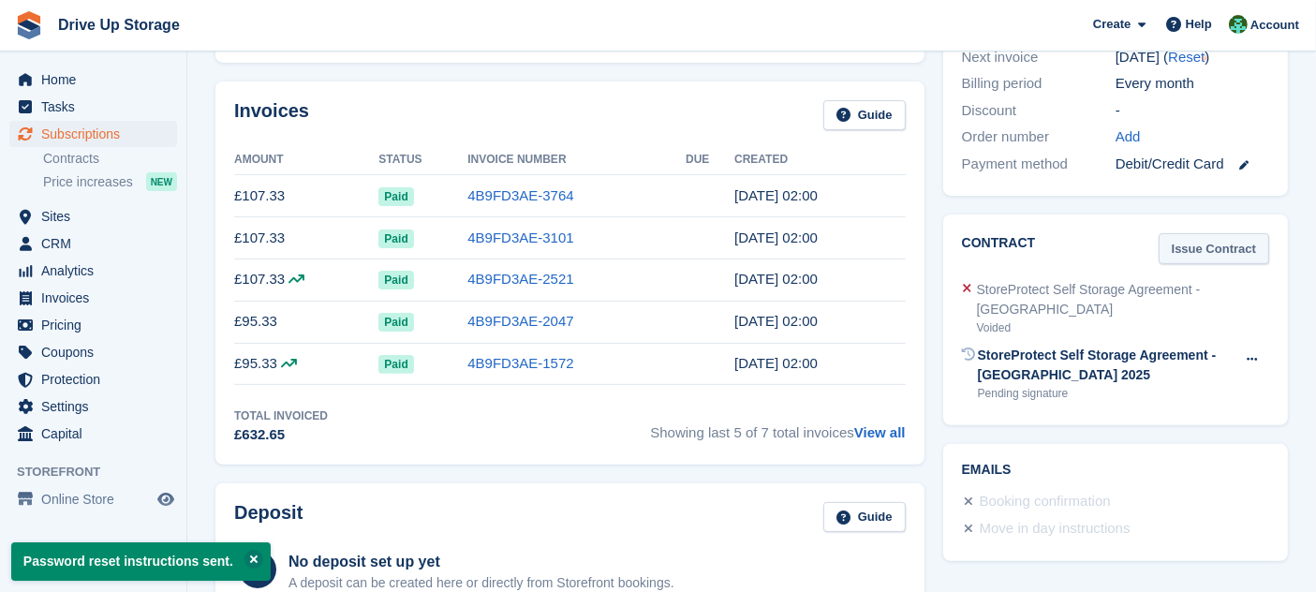
click at [1222, 234] on link "Issue Contract" at bounding box center [1214, 248] width 111 height 31
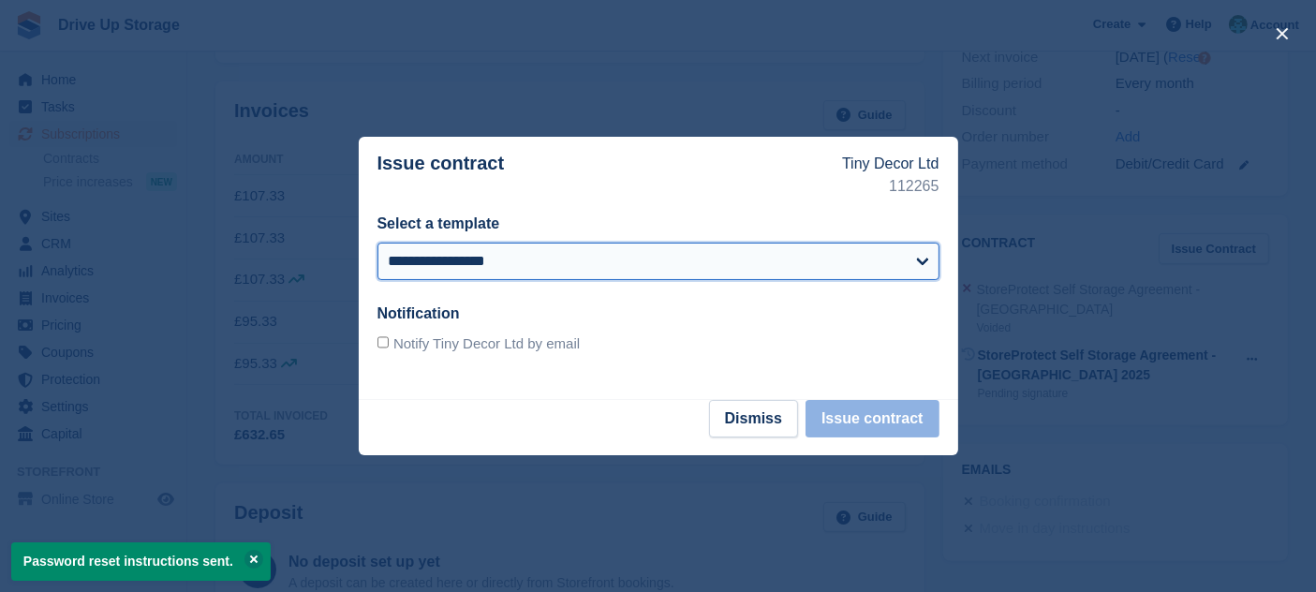
click at [717, 279] on select "**********" at bounding box center [659, 261] width 562 height 37
select select "***"
click at [378, 243] on select "**********" at bounding box center [659, 261] width 562 height 37
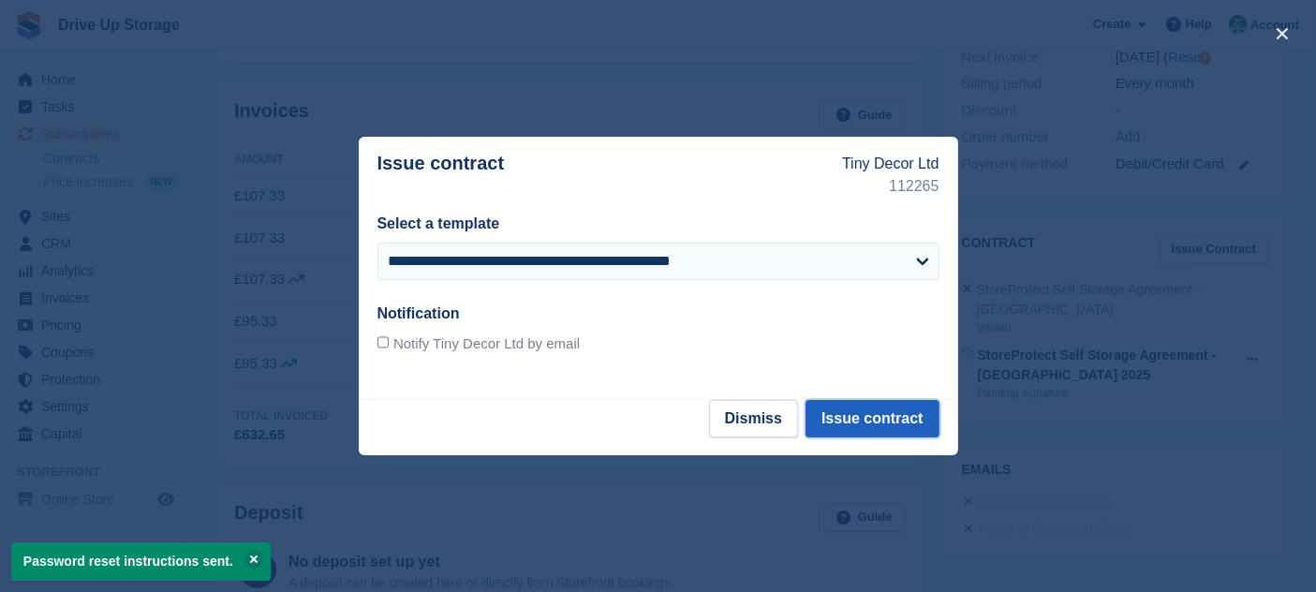
click at [864, 417] on button "Issue contract" at bounding box center [872, 418] width 133 height 37
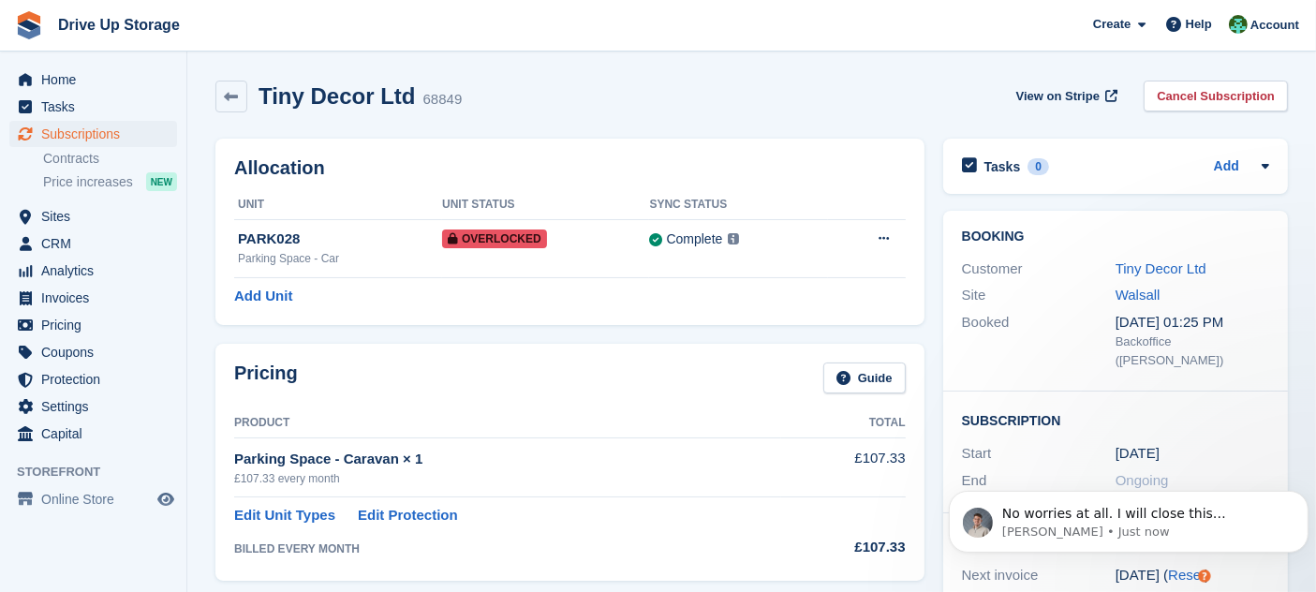
scroll to position [0, 0]
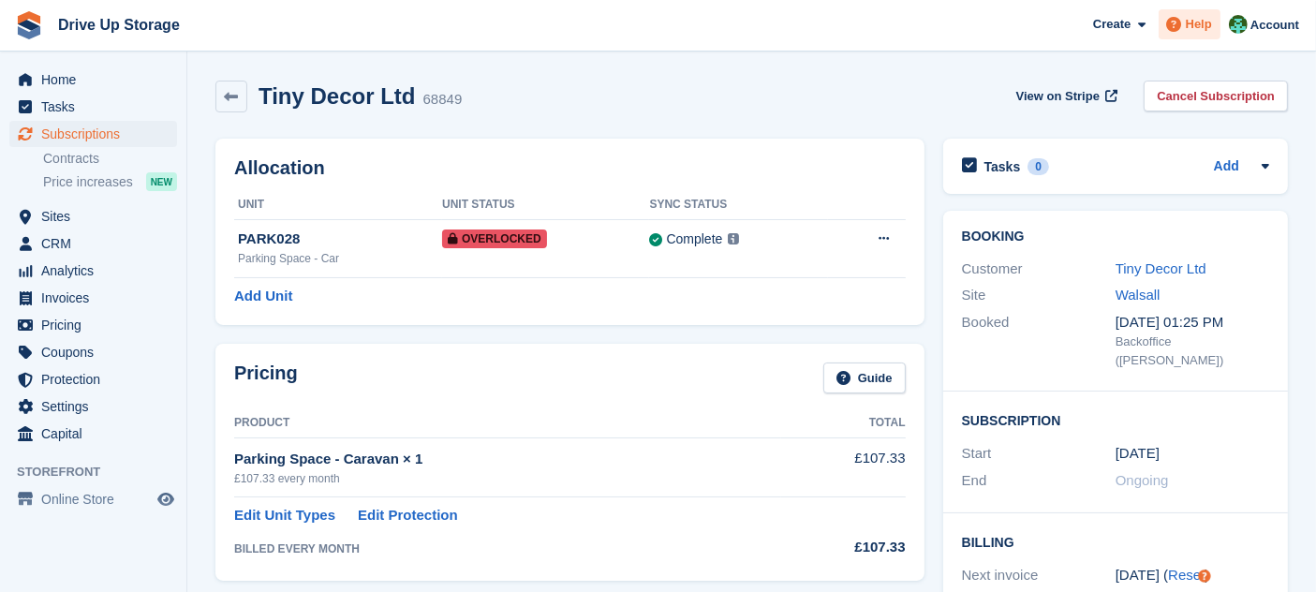
click at [1194, 32] on span "Help" at bounding box center [1199, 24] width 26 height 19
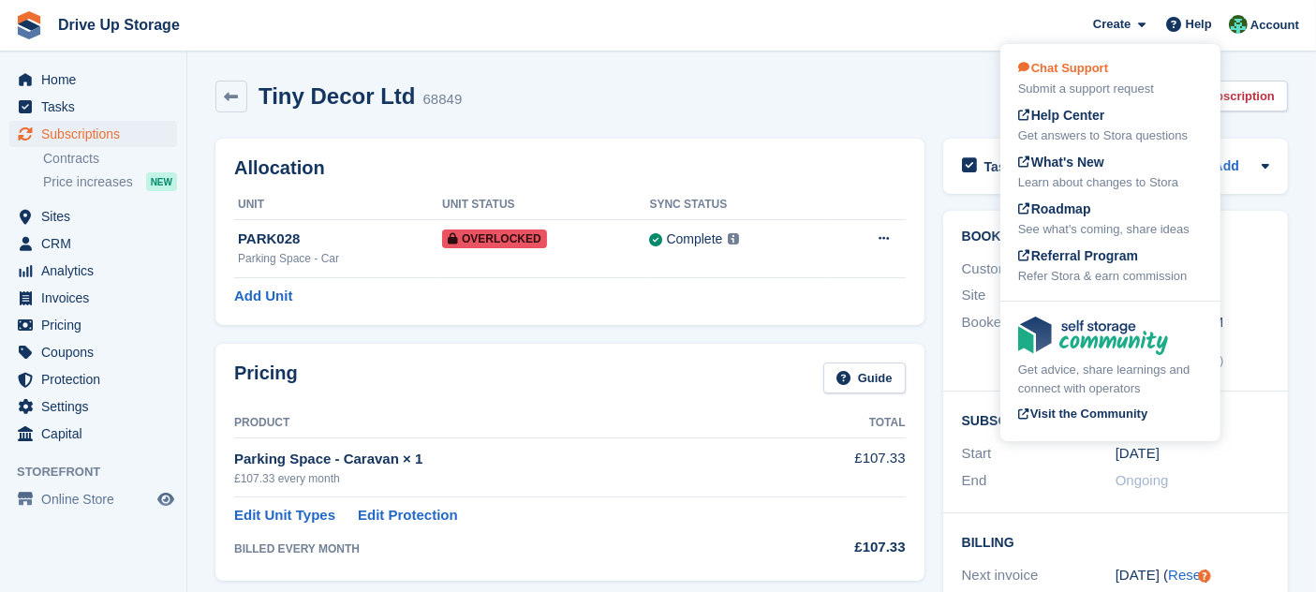
click at [1143, 77] on div "Chat Support Submit a support request" at bounding box center [1111, 78] width 185 height 39
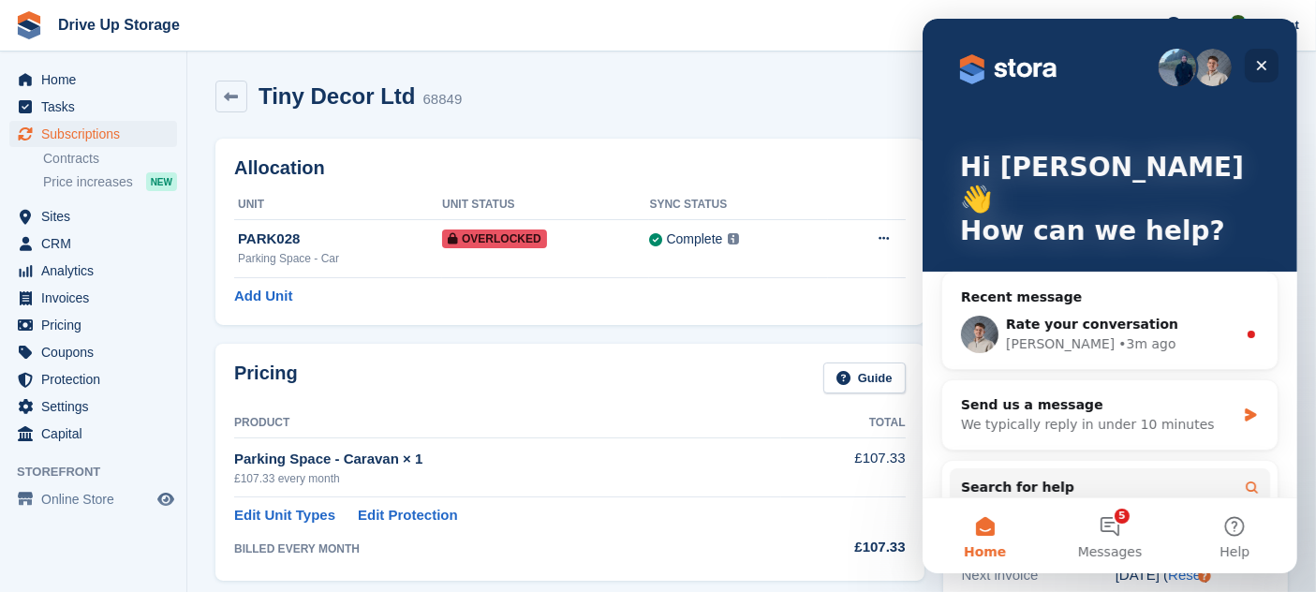
click at [1260, 65] on icon "Close" at bounding box center [1262, 66] width 10 height 10
